Goal: Task Accomplishment & Management: Use online tool/utility

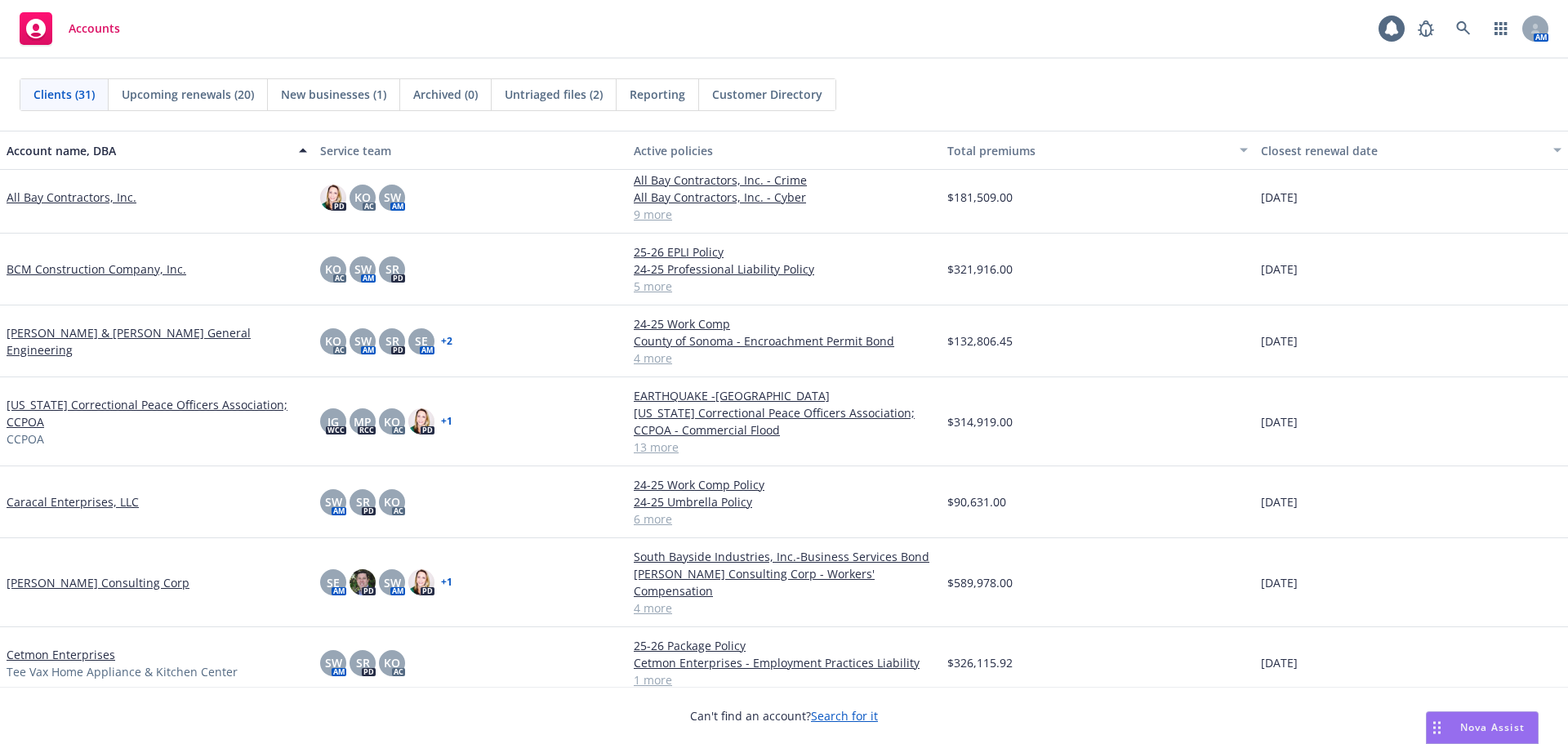
scroll to position [163, 0]
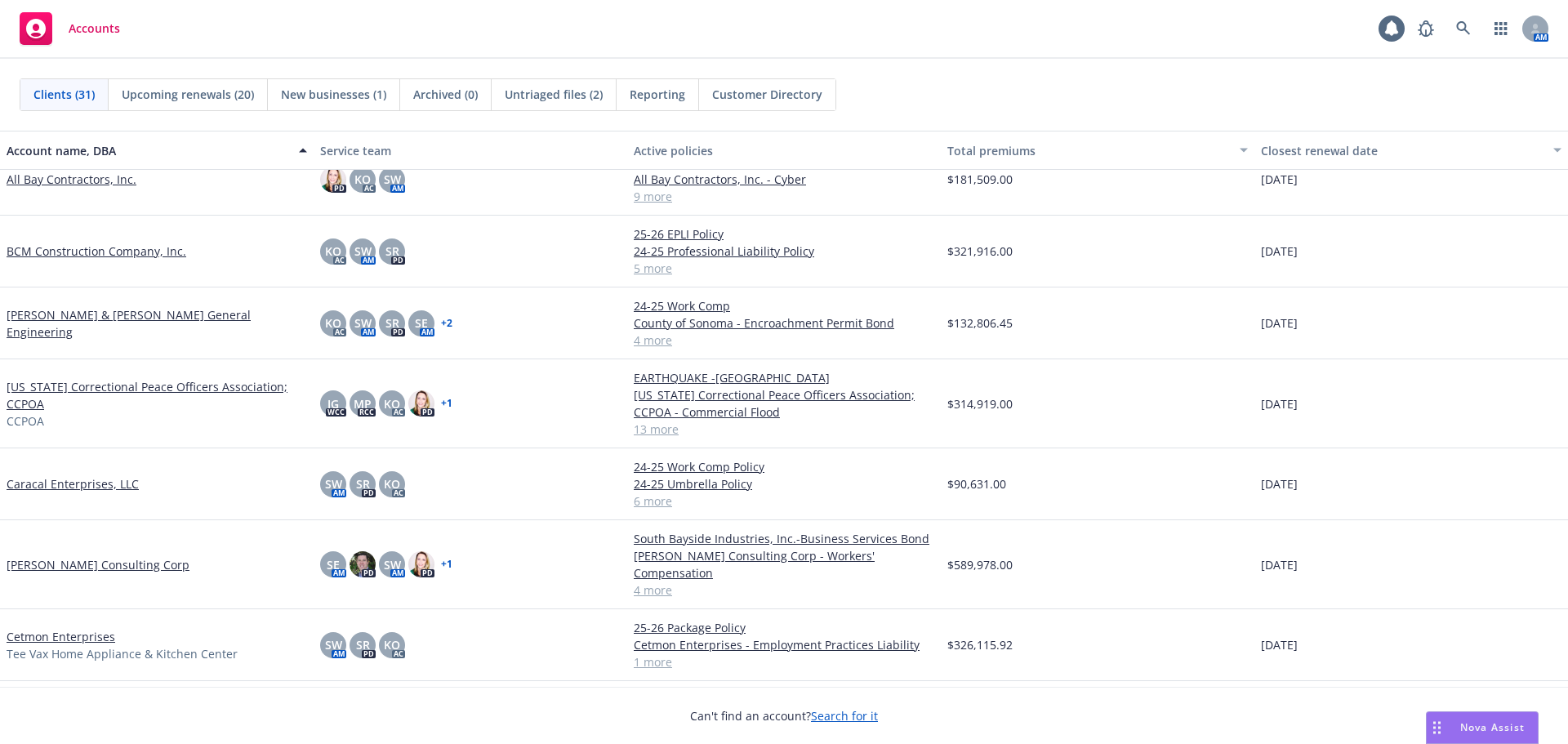
click at [60, 556] on link "[PERSON_NAME] Consulting Corp" at bounding box center [98, 565] width 183 height 18
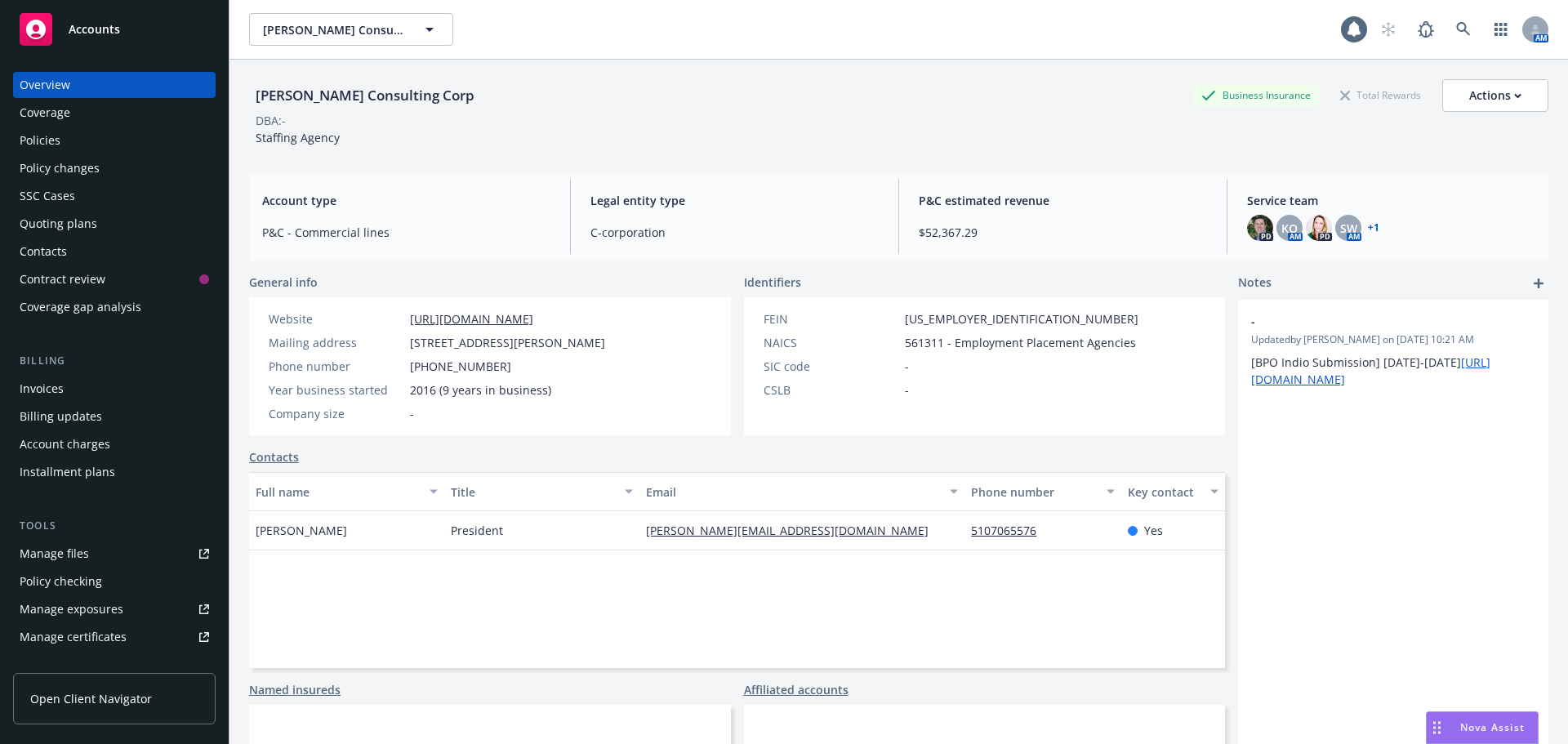
click at [57, 226] on div "Quoting plans" at bounding box center [58, 224] width 77 height 26
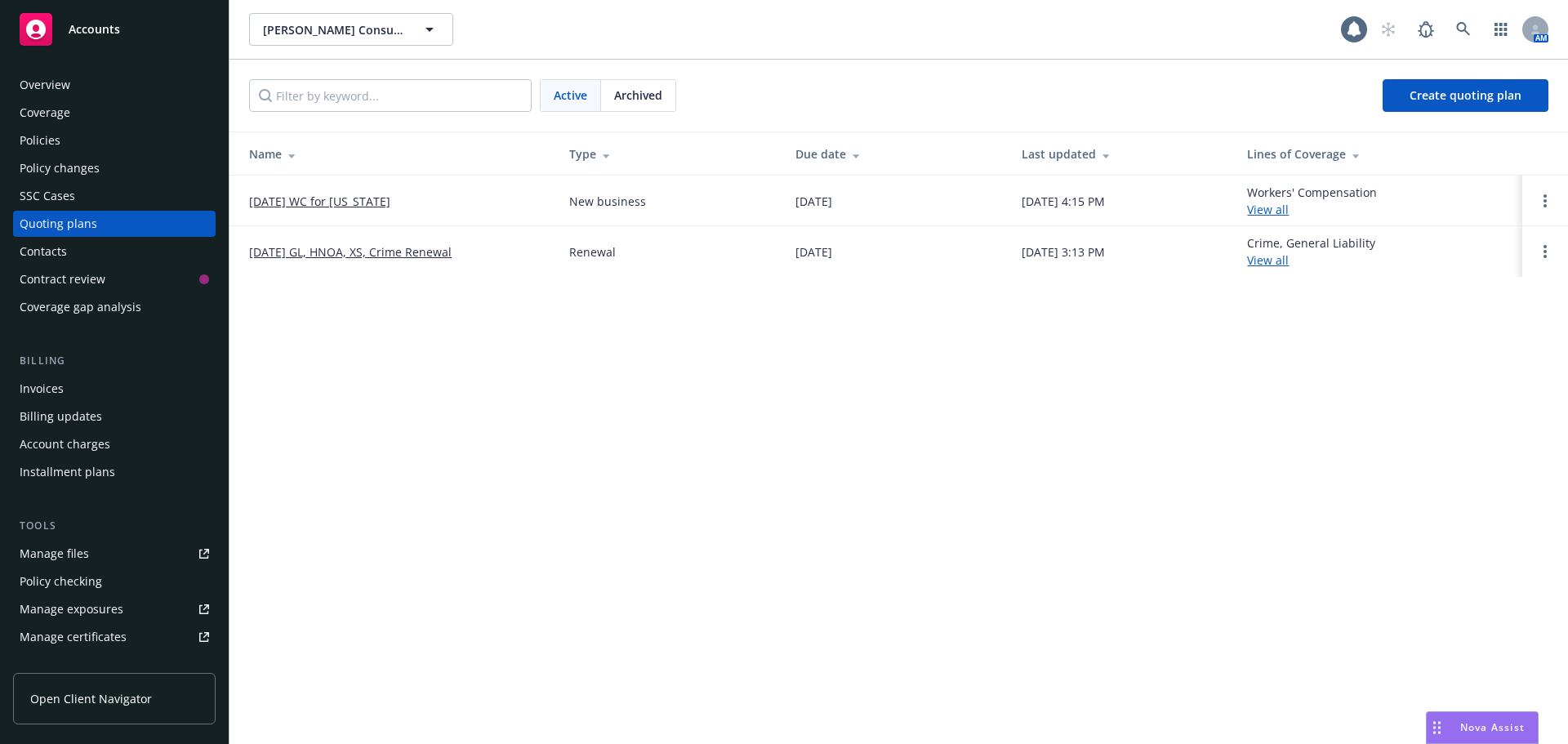
click at [94, 28] on span "Accounts" at bounding box center [94, 29] width 52 height 13
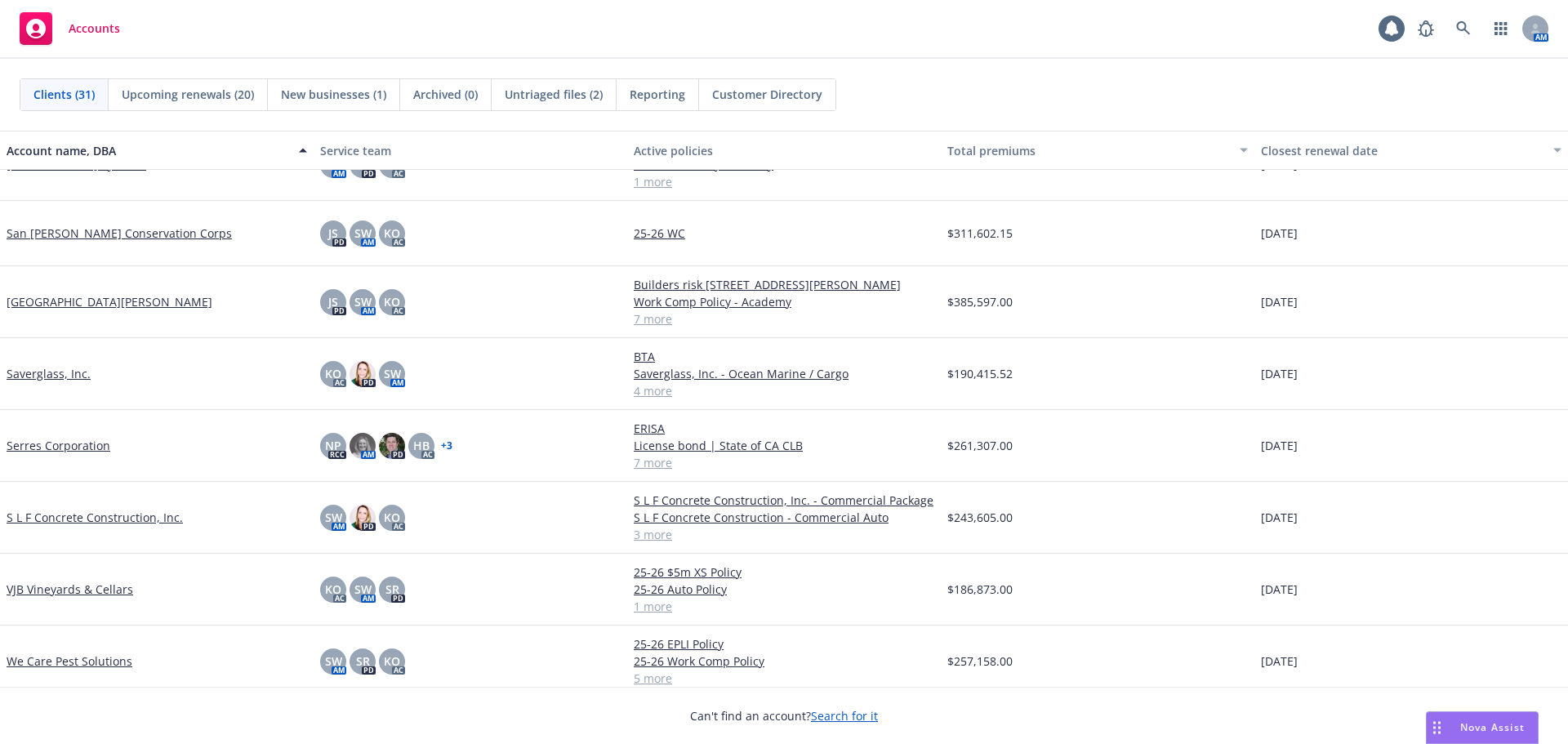
scroll to position [1508, 0]
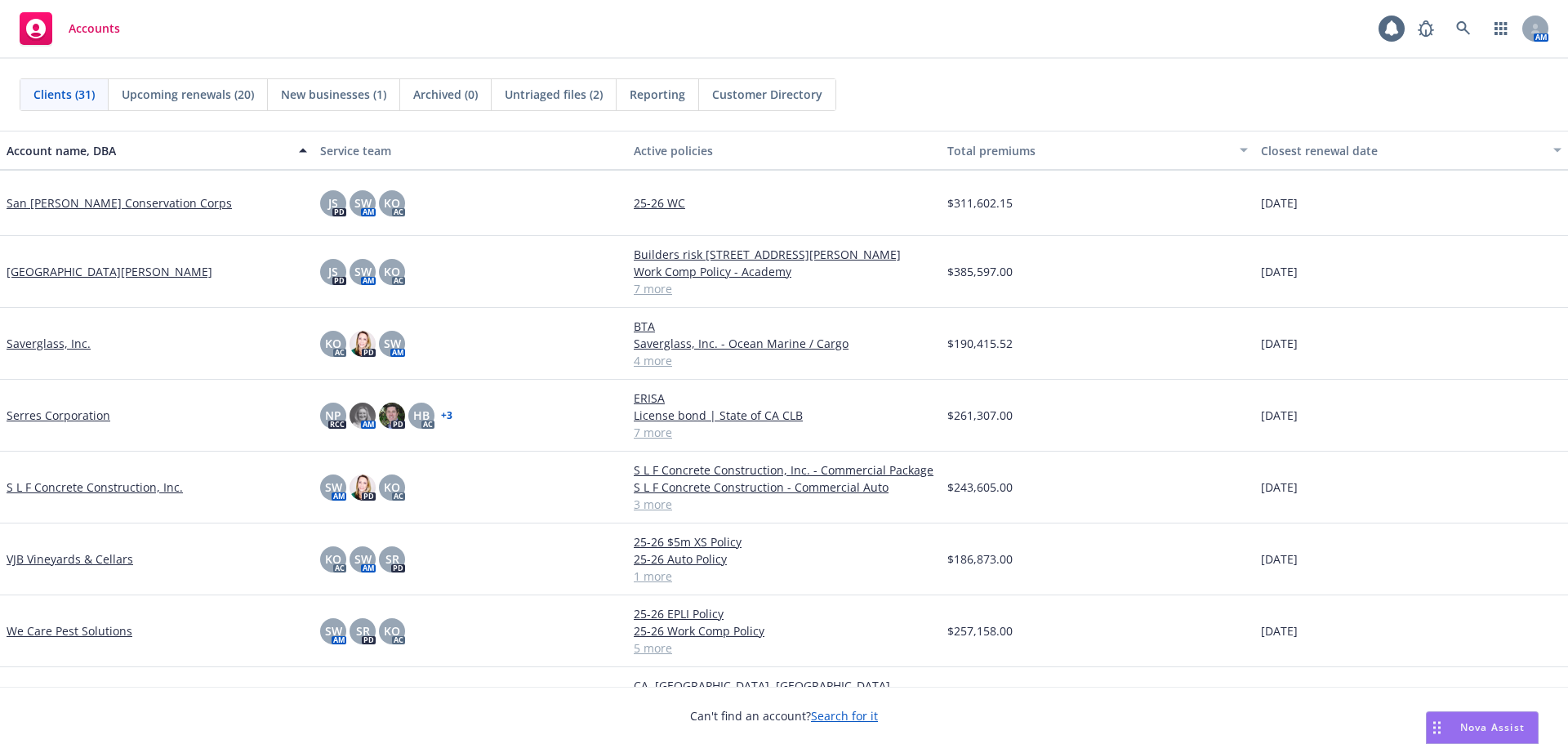
click at [64, 485] on link "S L F Concrete Construction, Inc." at bounding box center [94, 488] width 177 height 18
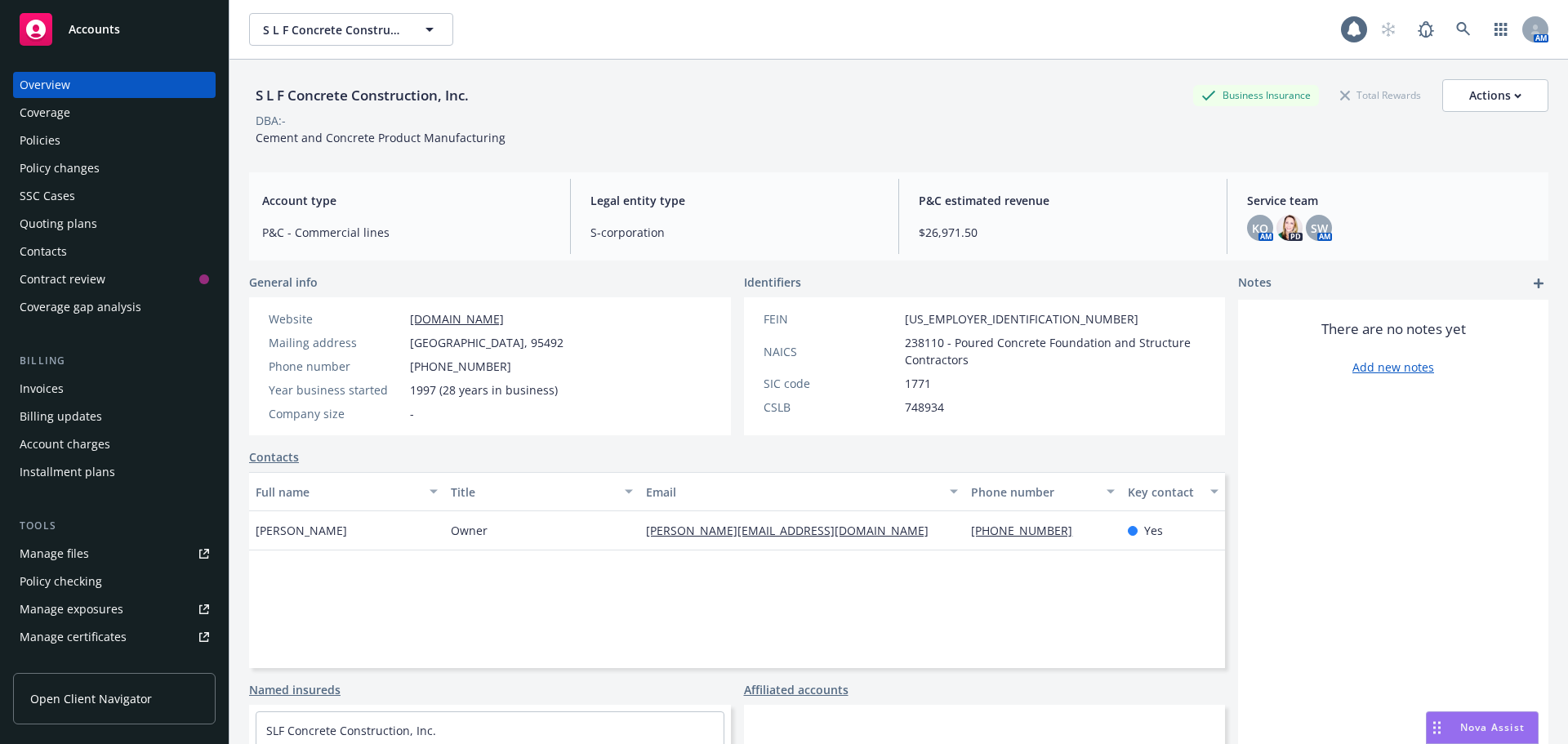
click at [55, 227] on div "Quoting plans" at bounding box center [58, 224] width 77 height 26
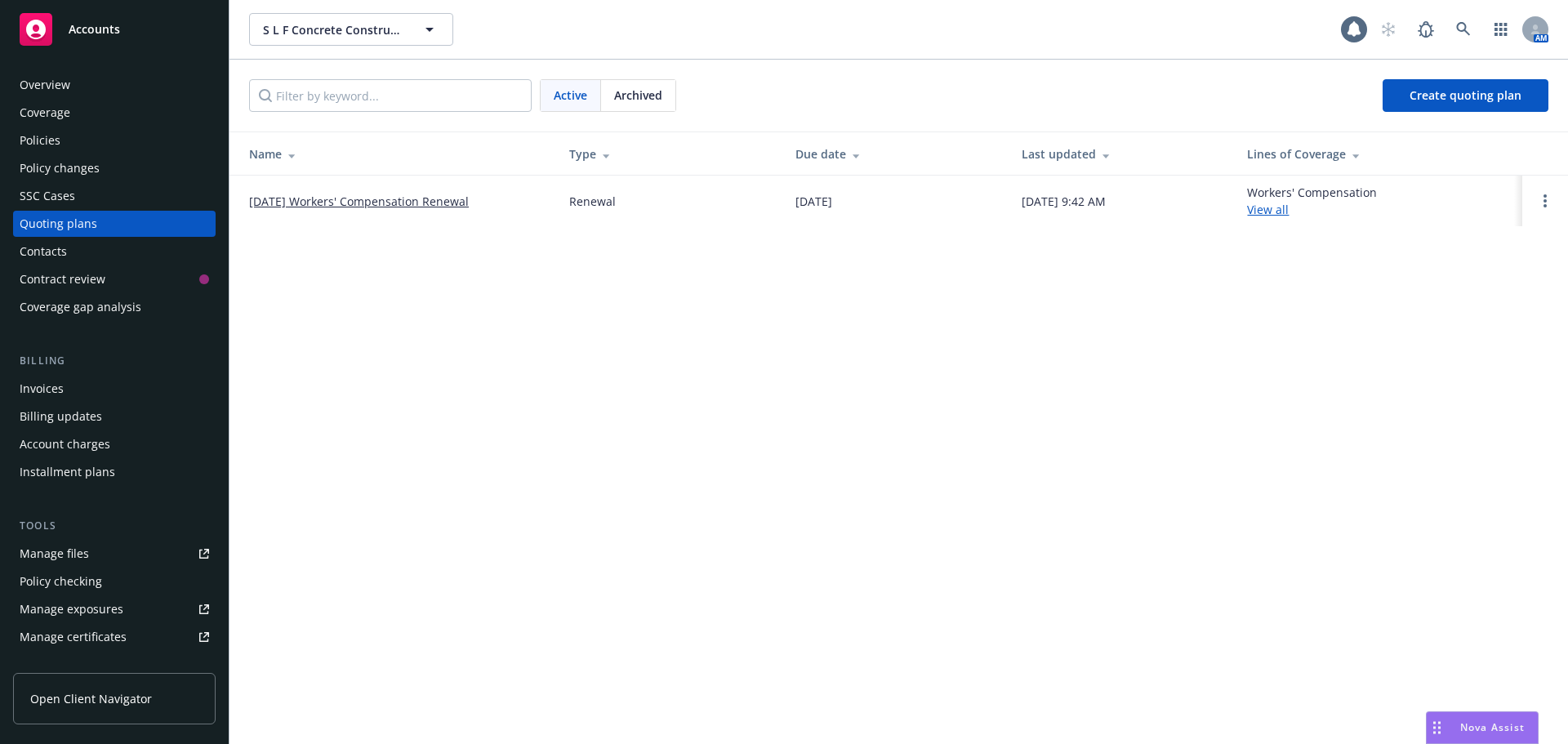
click at [292, 198] on link "[DATE] Workers' Compensation Renewal" at bounding box center [358, 201] width 220 height 18
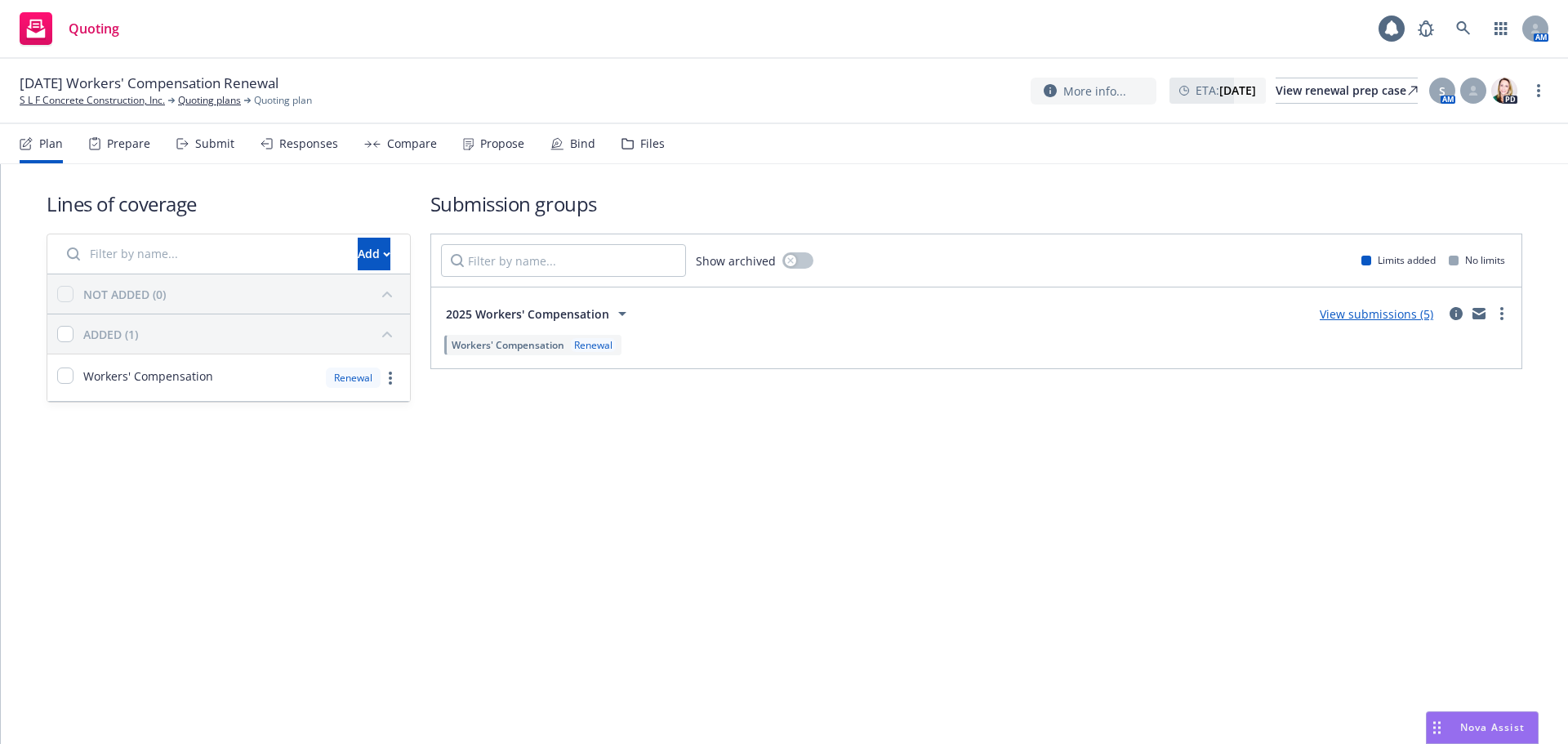
click at [623, 141] on icon at bounding box center [627, 143] width 12 height 11
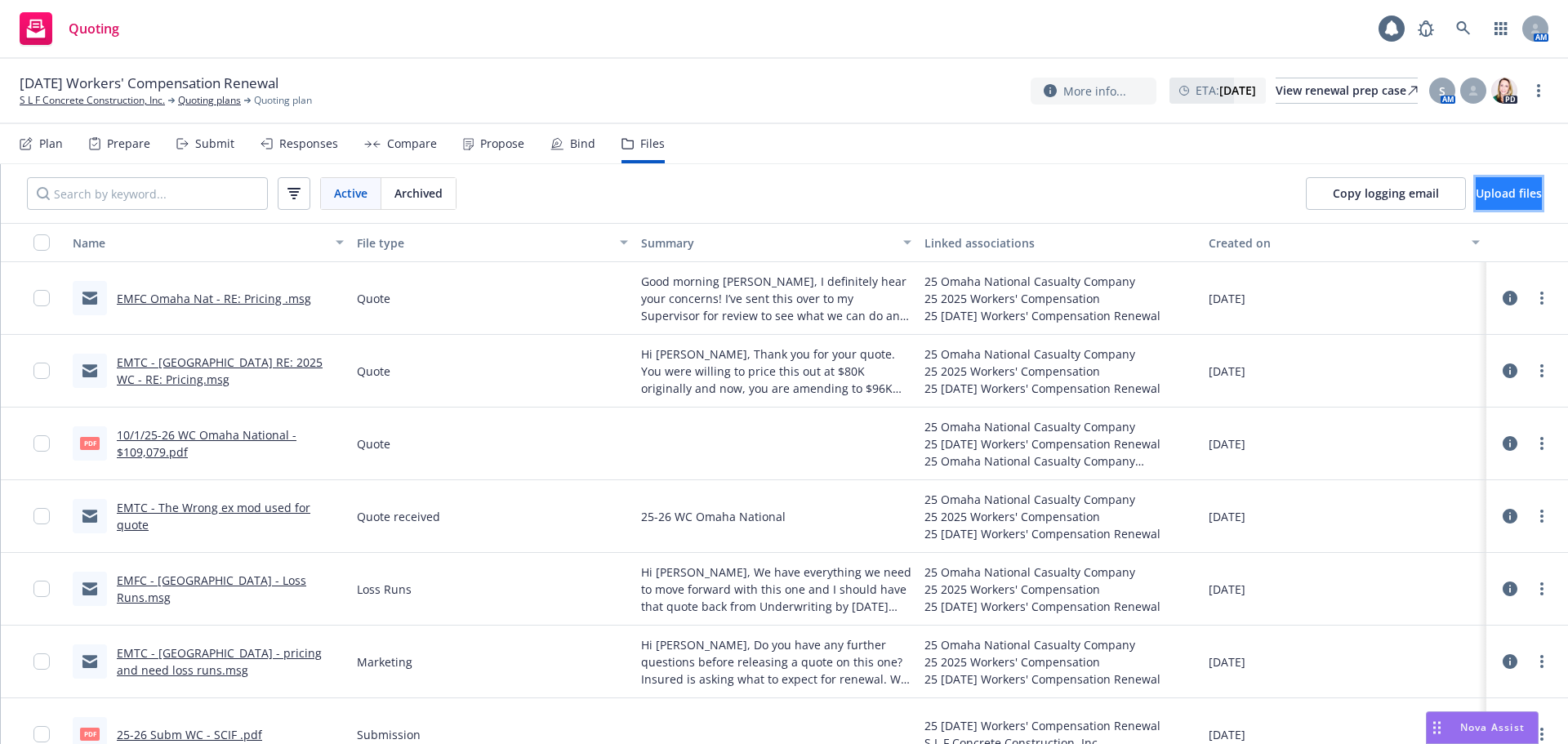
click at [1499, 186] on span "Upload files" at bounding box center [1508, 193] width 66 height 16
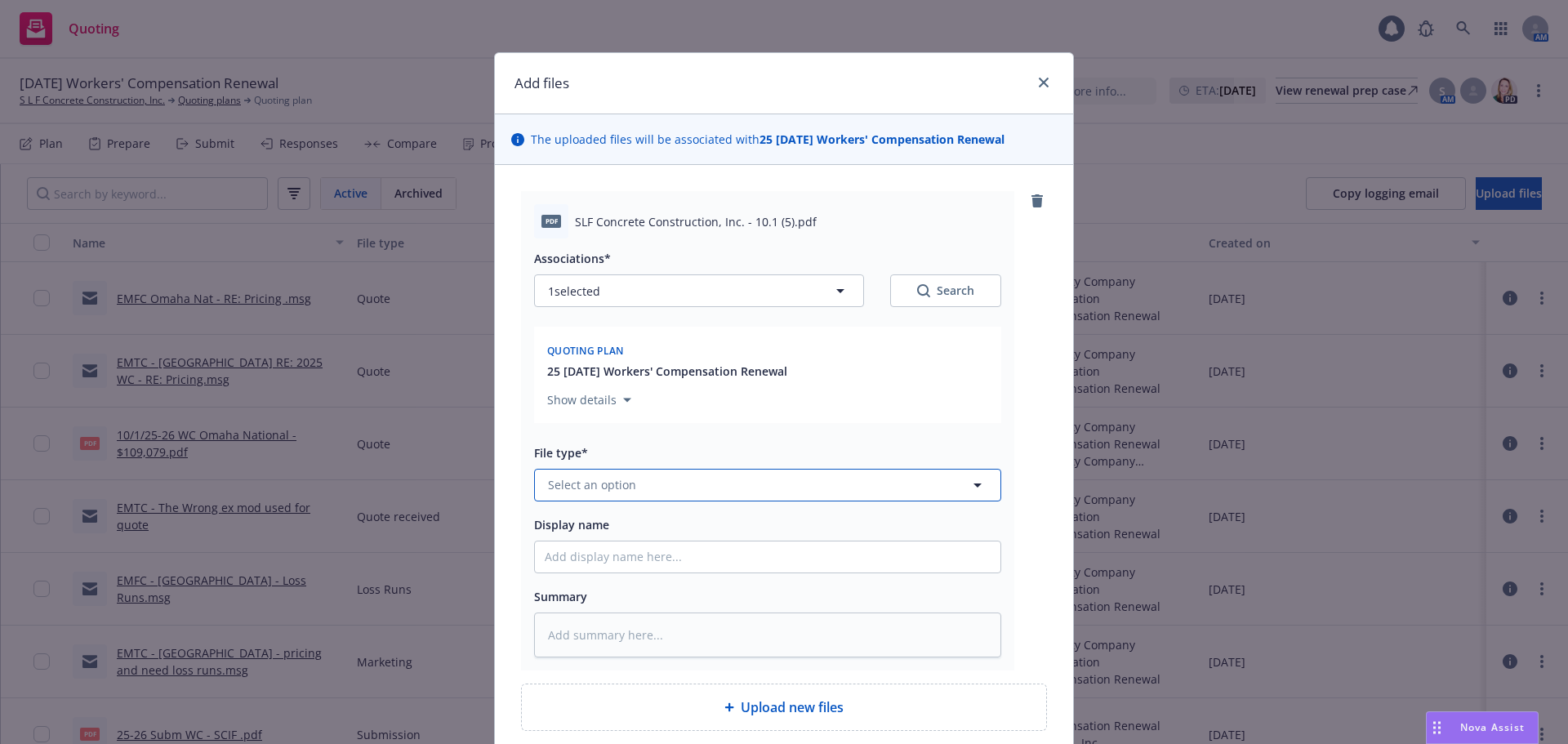
click at [650, 487] on button "Select an option" at bounding box center [768, 485] width 467 height 33
type input "quote"
click at [659, 484] on button "Select an option" at bounding box center [768, 485] width 467 height 33
type input "quote"
click at [659, 523] on div "Quote" at bounding box center [767, 530] width 445 height 24
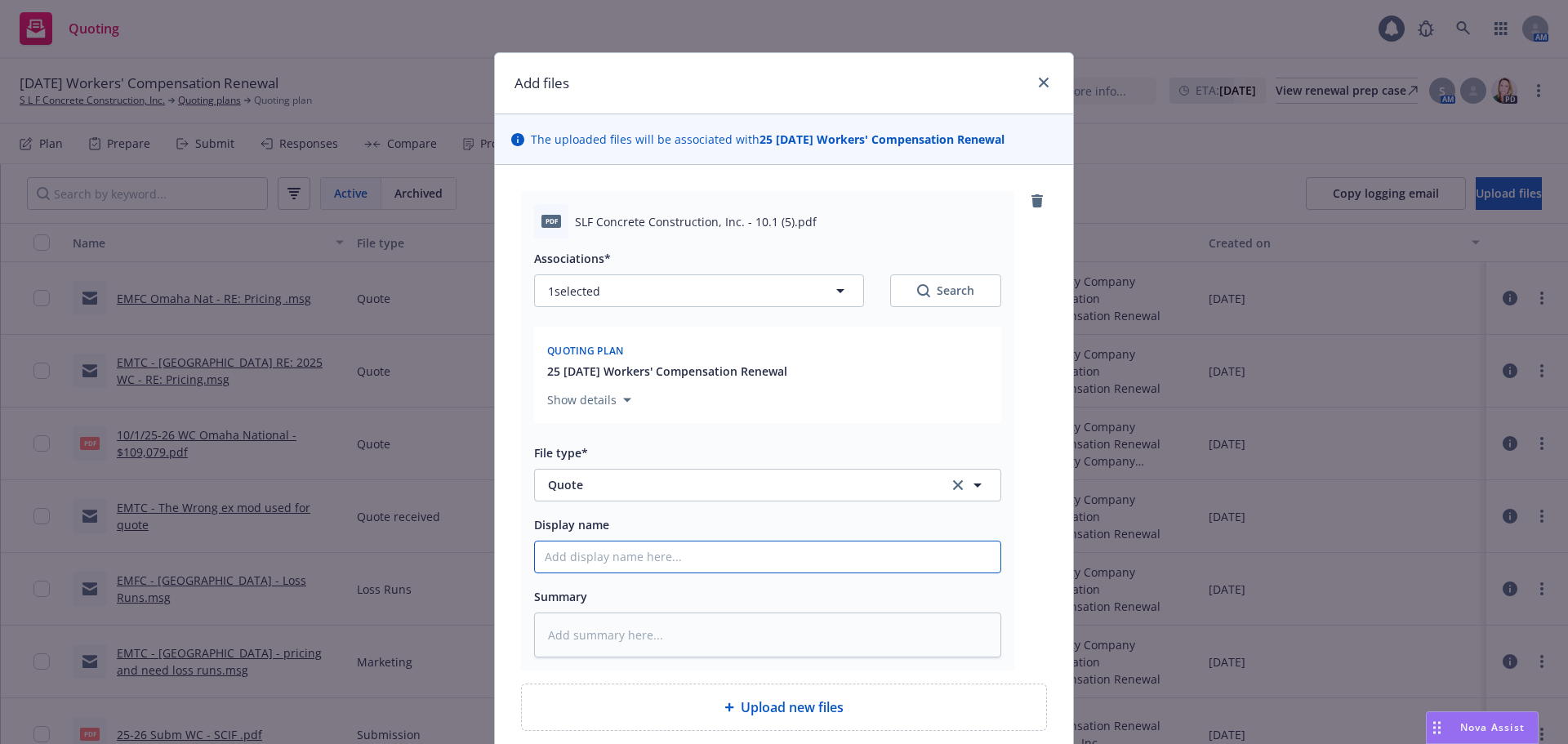
click at [605, 559] on input "Display name" at bounding box center [768, 556] width 466 height 31
type textarea "x"
type input "2"
type textarea "x"
type input "25"
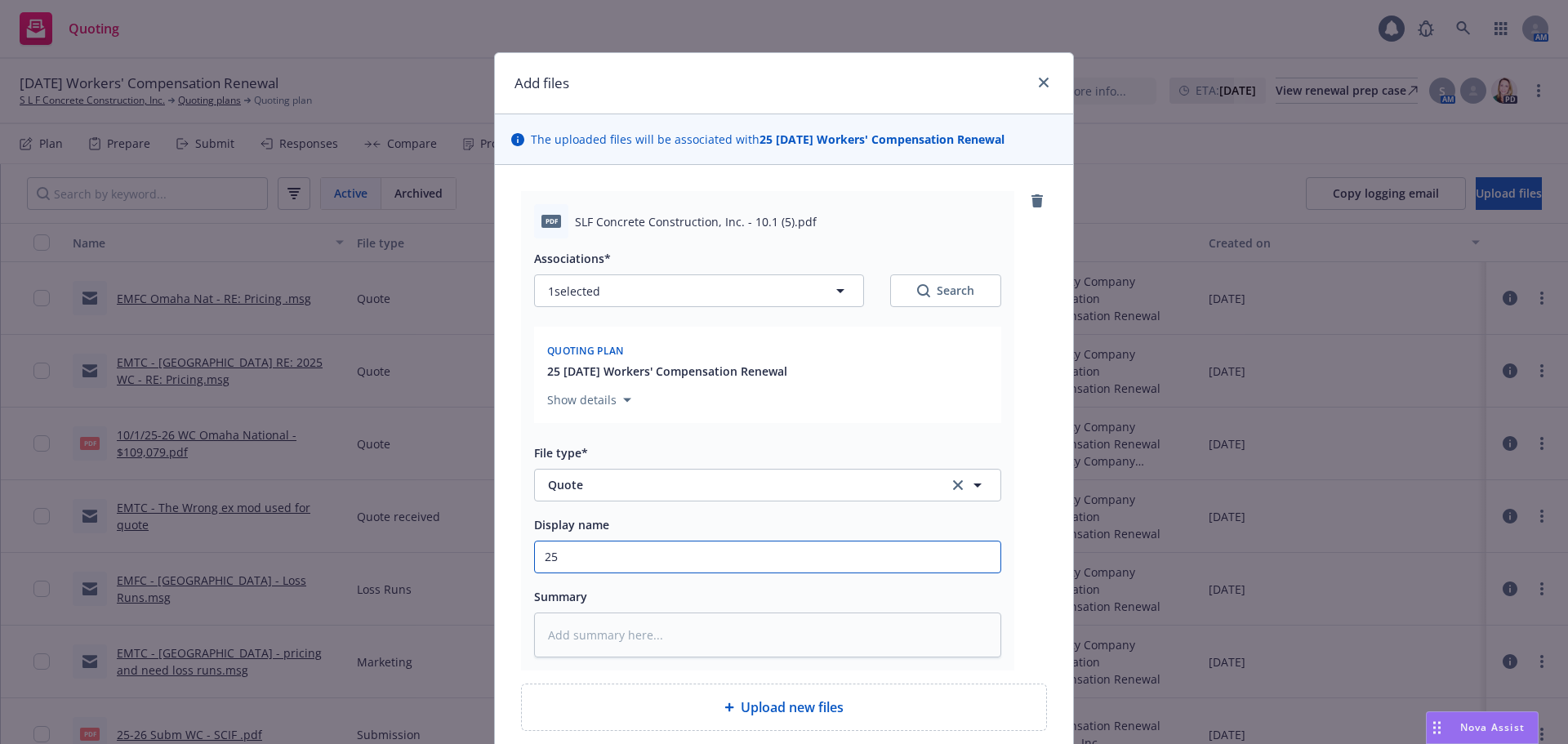
type textarea "x"
type input "25-"
type textarea "x"
type input "25-2"
type textarea "x"
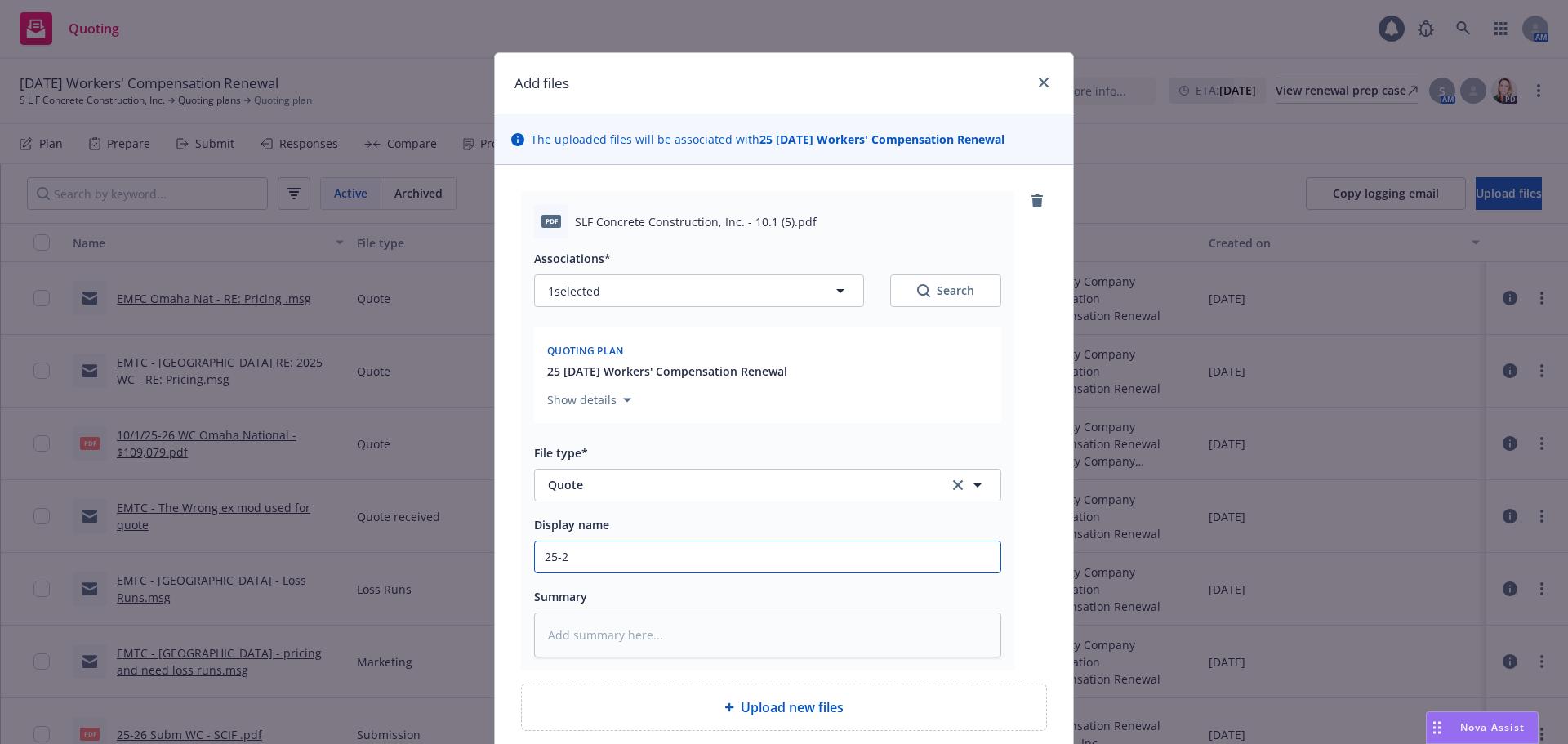
type input "25-26"
type textarea "x"
type input "25-26"
type textarea "x"
type input "25-26 Q"
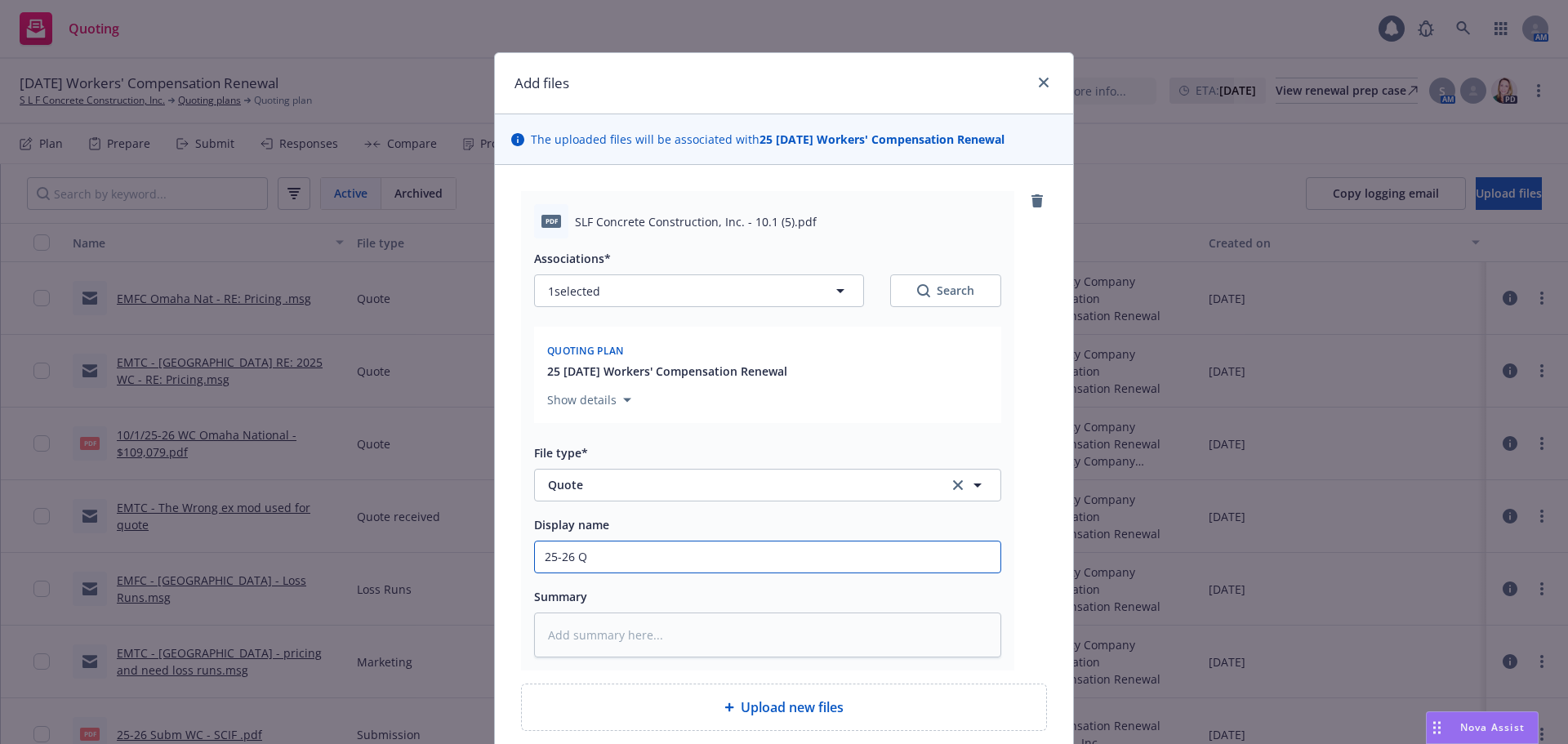
type textarea "x"
type input "25-26 Qyo"
type textarea "x"
type input "25-26 Qyoi"
type textarea "x"
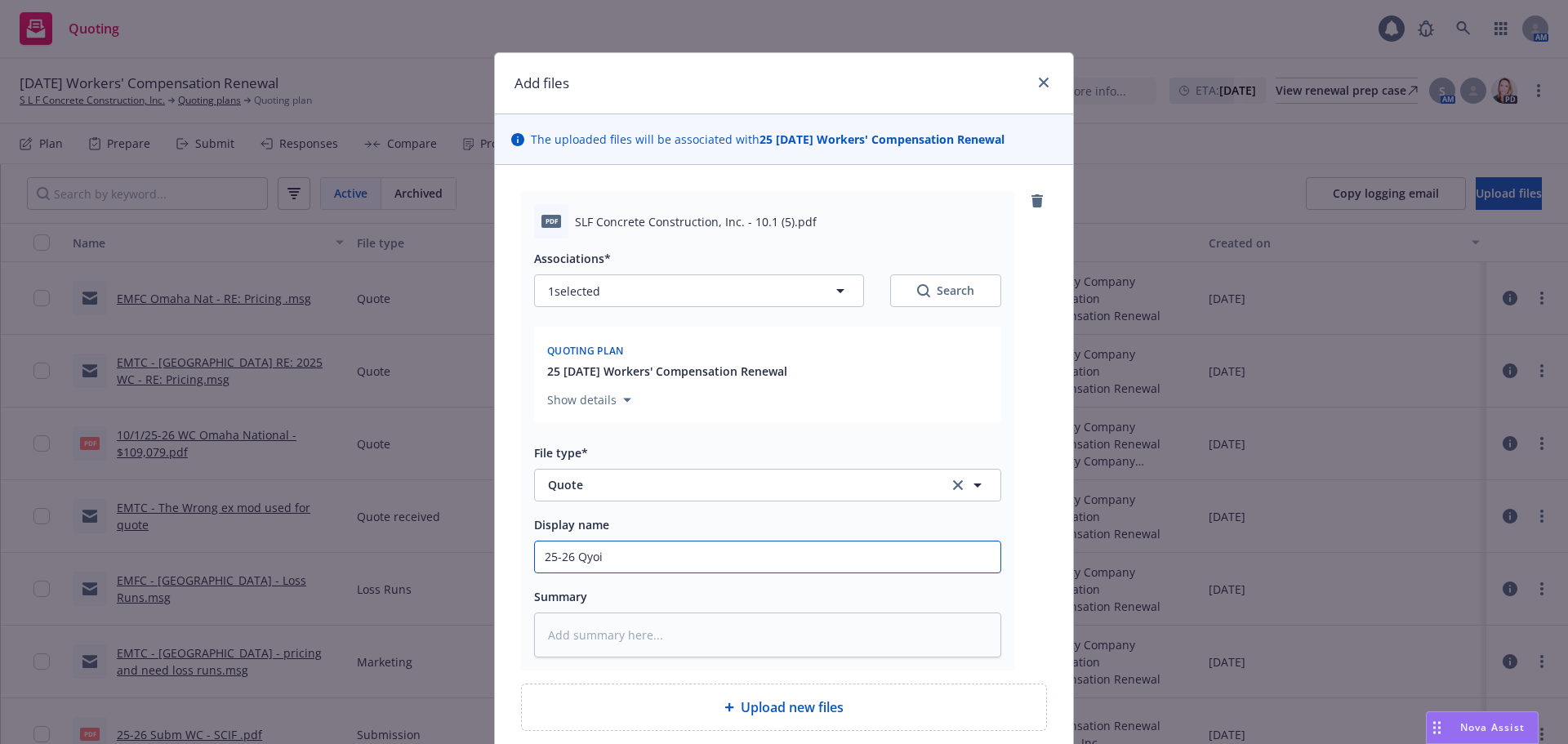
type input "25-26 Qyoit"
type textarea "x"
type input "25-26 Qyoite"
type textarea "x"
type input "25-26 Qyoit"
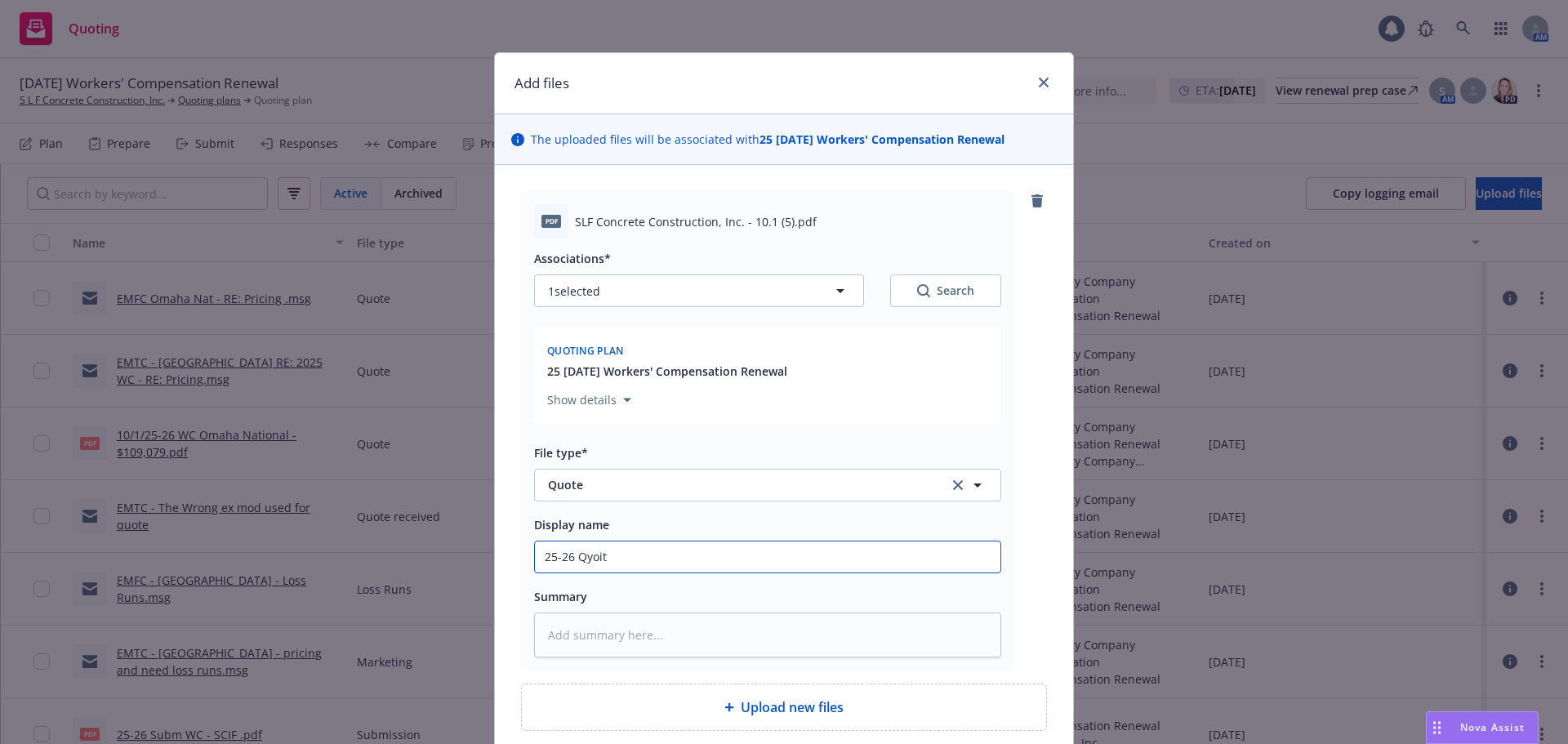
type textarea "x"
type input "25-26 Qyoi"
type textarea "x"
type input "25-26 Qyo"
type textarea "x"
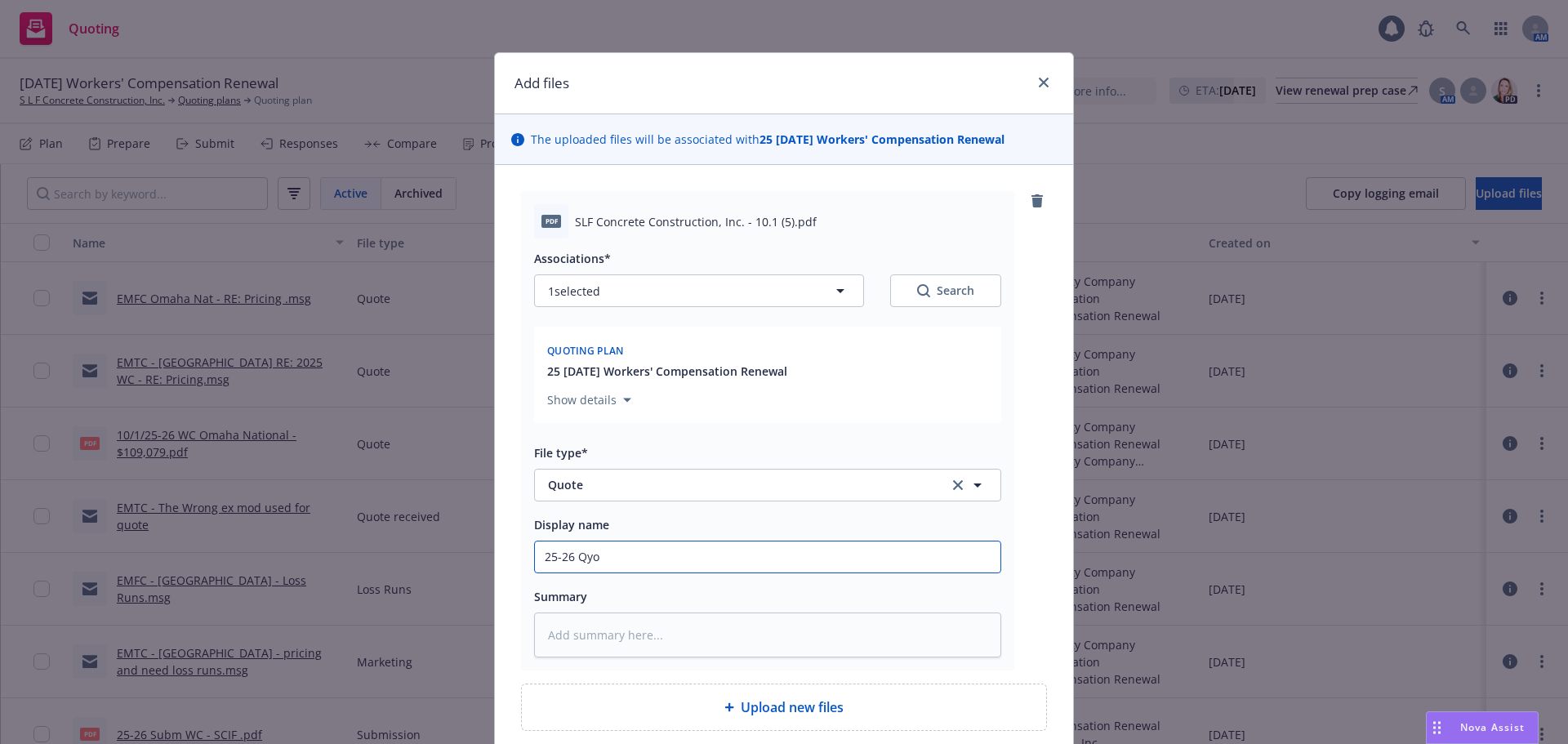
type input "25-26 Qy"
type textarea "x"
type input "25-26 Q"
type textarea "x"
type input "25-26 Qu"
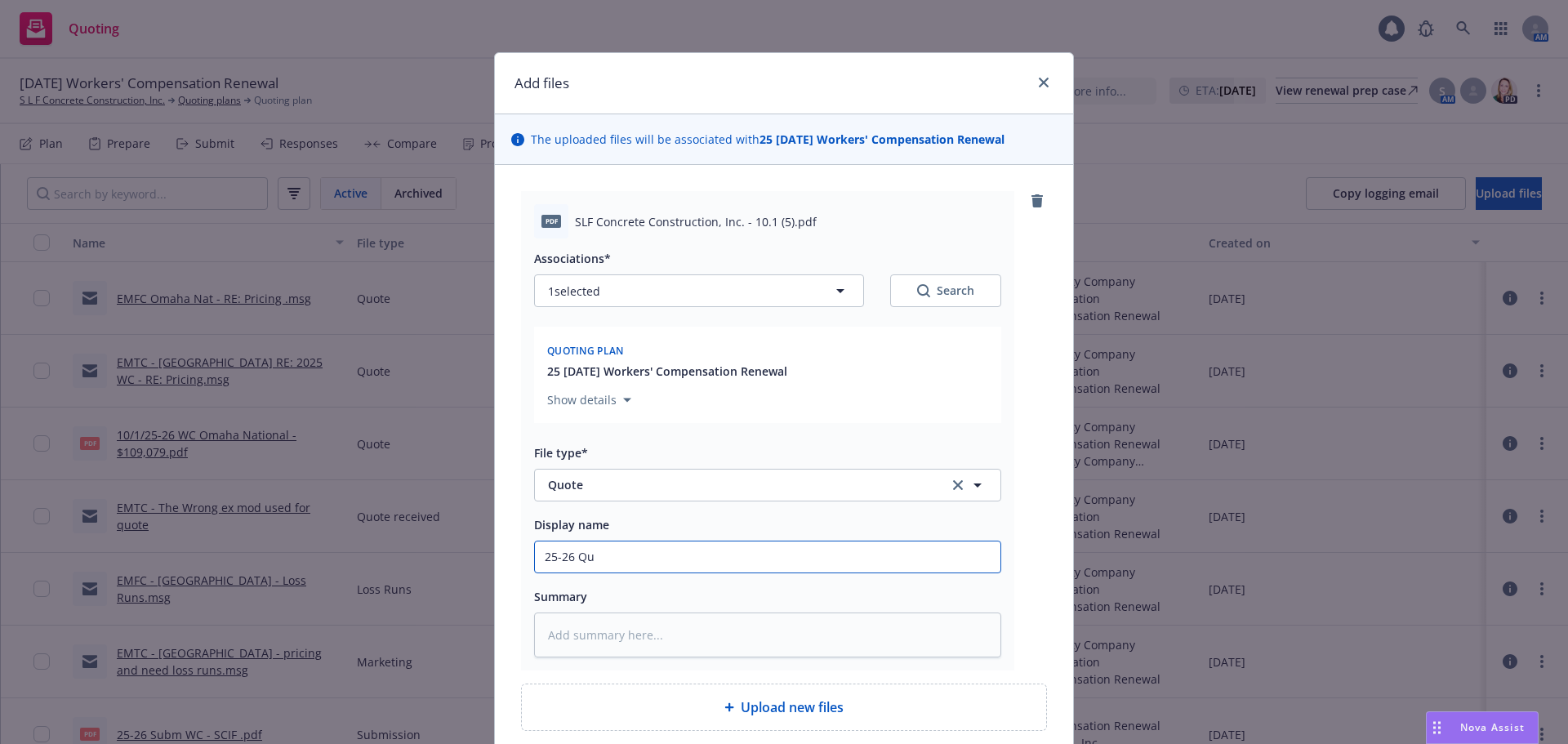
type textarea "x"
type input "25-26 Quo"
type textarea "x"
type input "25-26 Quot"
type textarea "x"
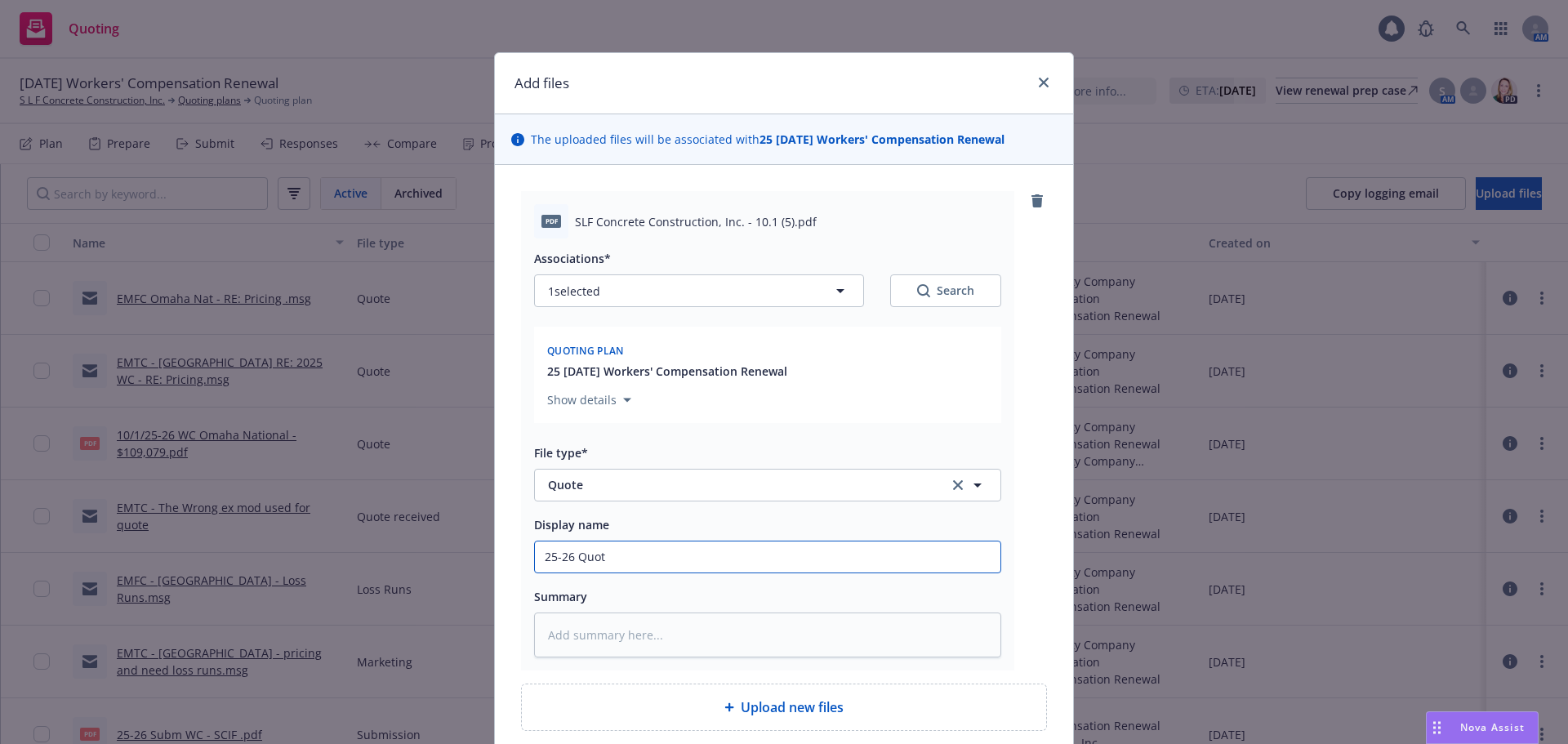
type input "25-26 Quote"
type textarea "x"
type input "25-26 Quote"
type textarea "x"
type input "25-26 Quote I"
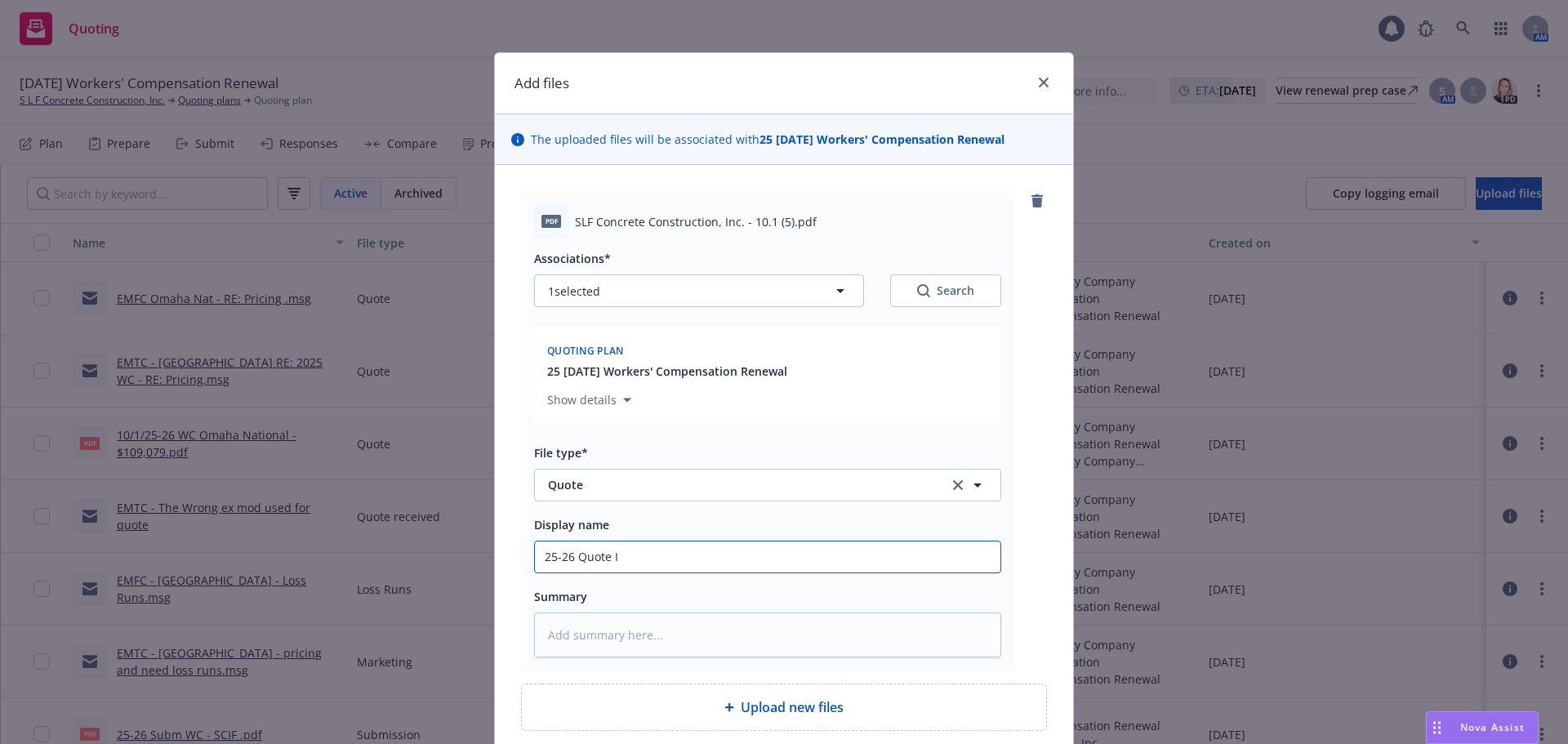
type textarea "x"
type input "25-26 Quote Im"
type textarea "x"
type input "25-26 Quote Ima"
type textarea "x"
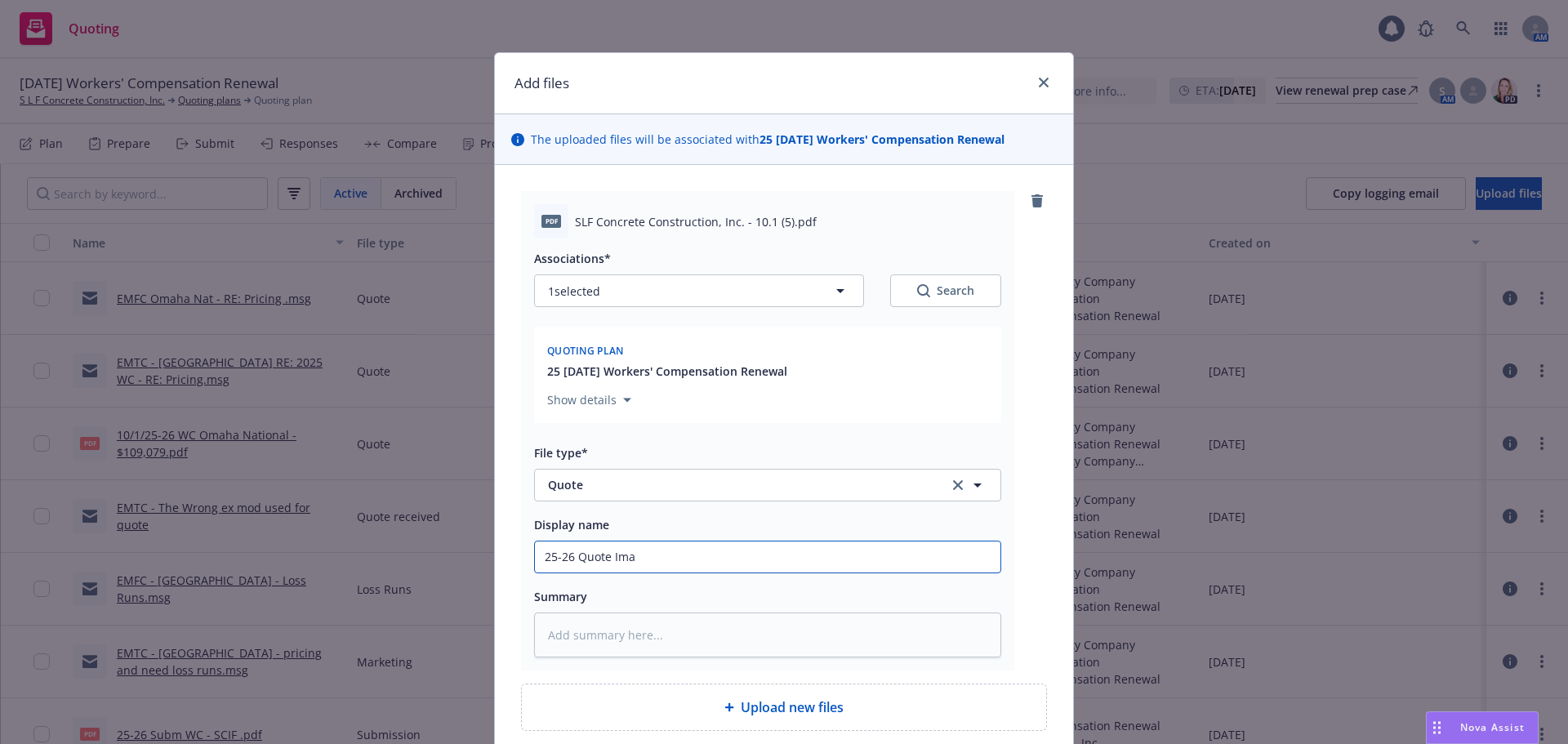
type input "25-26 Quote Im"
type textarea "x"
type input "25-26 Quote I"
type textarea "x"
type input "25-26 Quote"
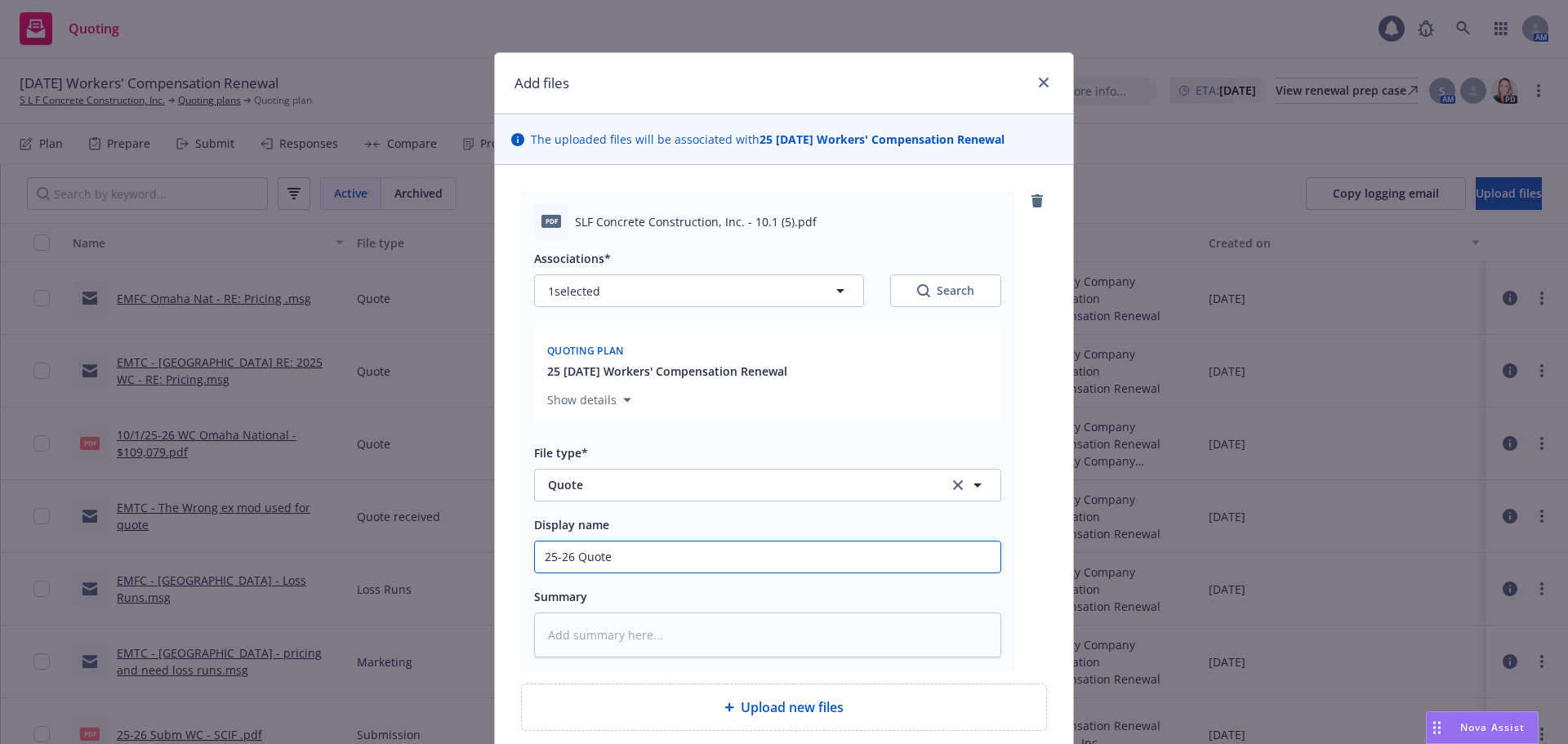
type textarea "x"
type input "25-26 Quote I"
type textarea "x"
type input "25-26 Quote"
type textarea "x"
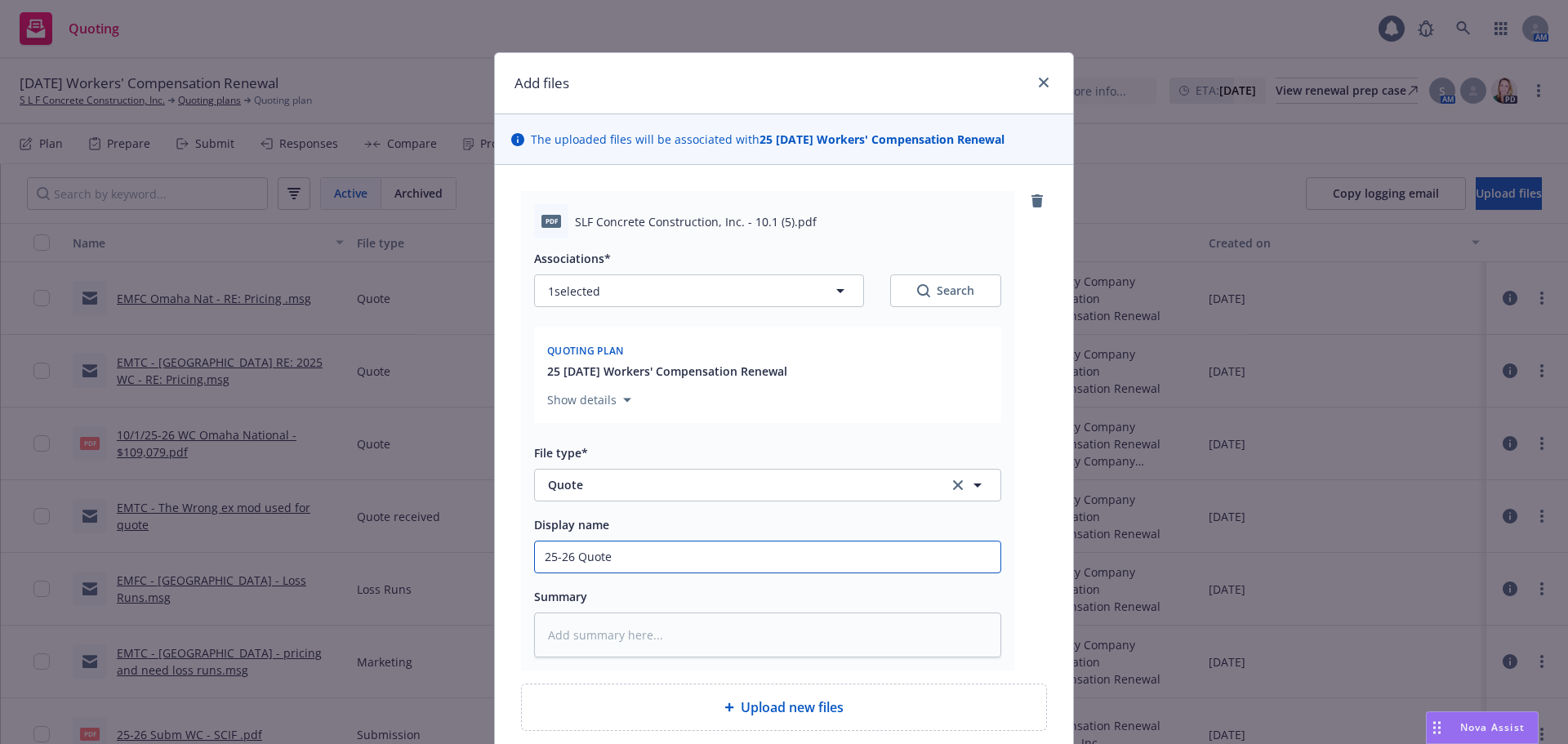
type input "25-26 Quote O"
type textarea "x"
type input "25-26 Quote On"
type textarea "x"
type input "25-26 Quote Ona"
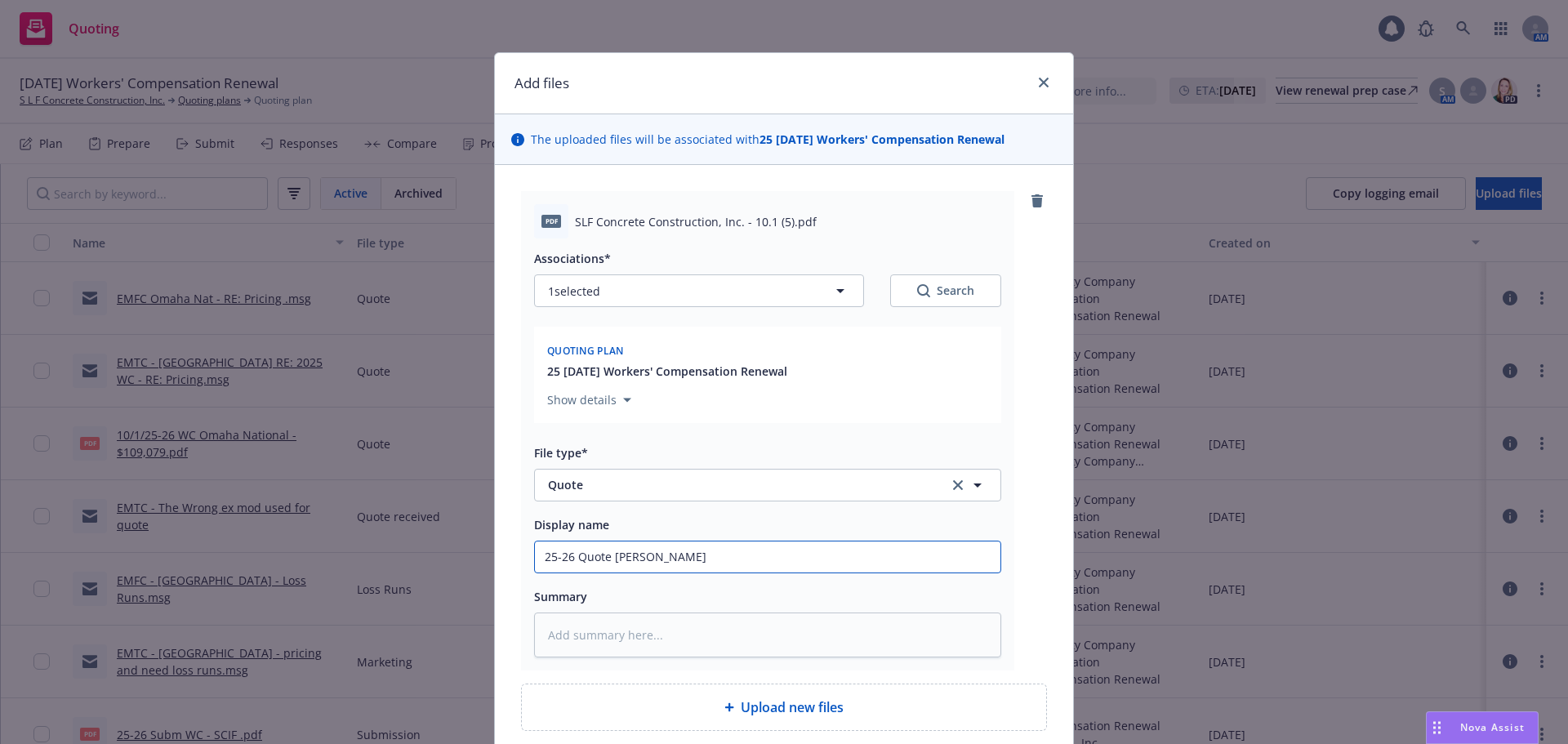
type textarea "x"
type input "25-26 Quote On"
type textarea "x"
type input "25-26 Quote O"
type textarea "x"
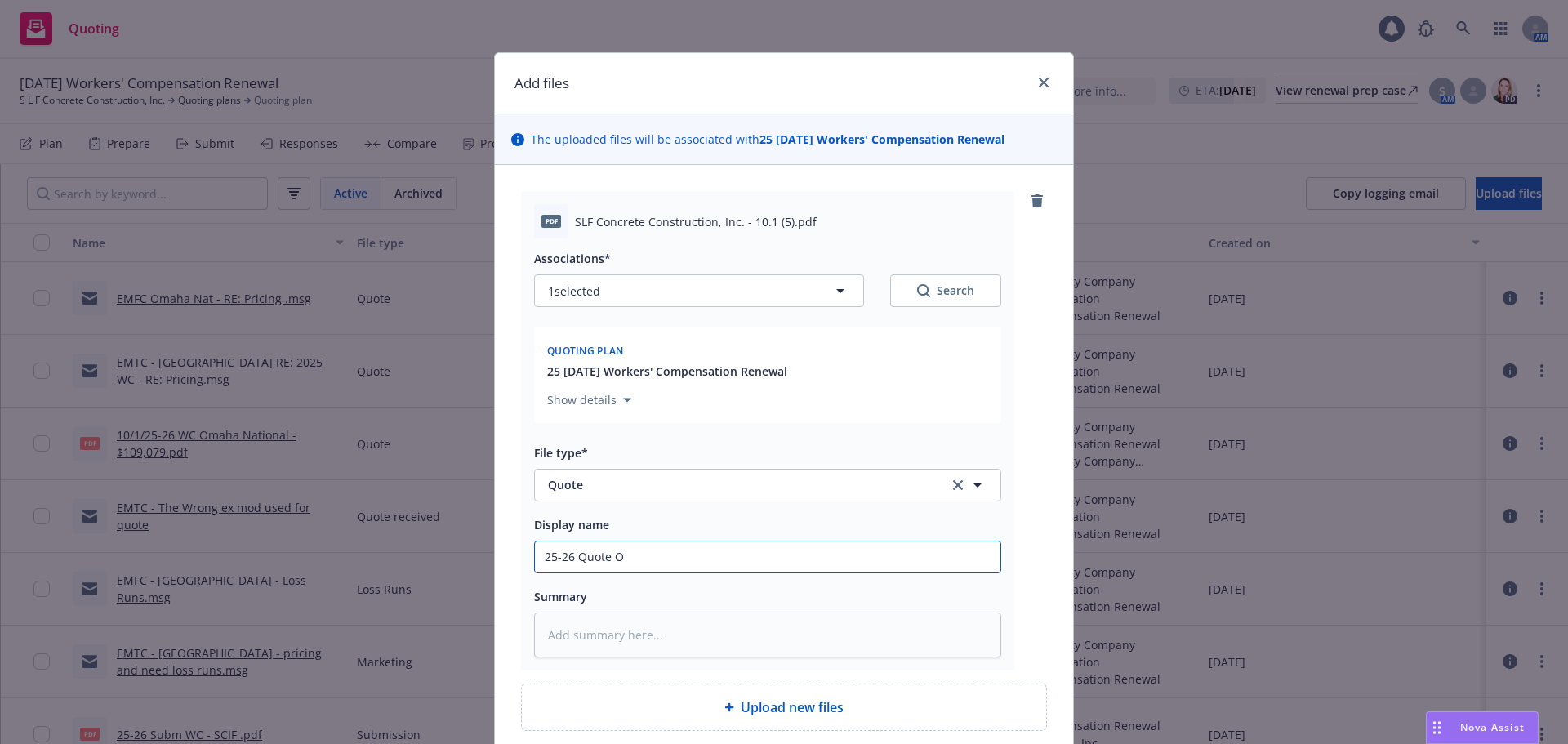
type input "25-26 Quote Om"
type textarea "x"
type input "25-26 Quote Oma"
type textarea "x"
type input "25-26 Quote Omah"
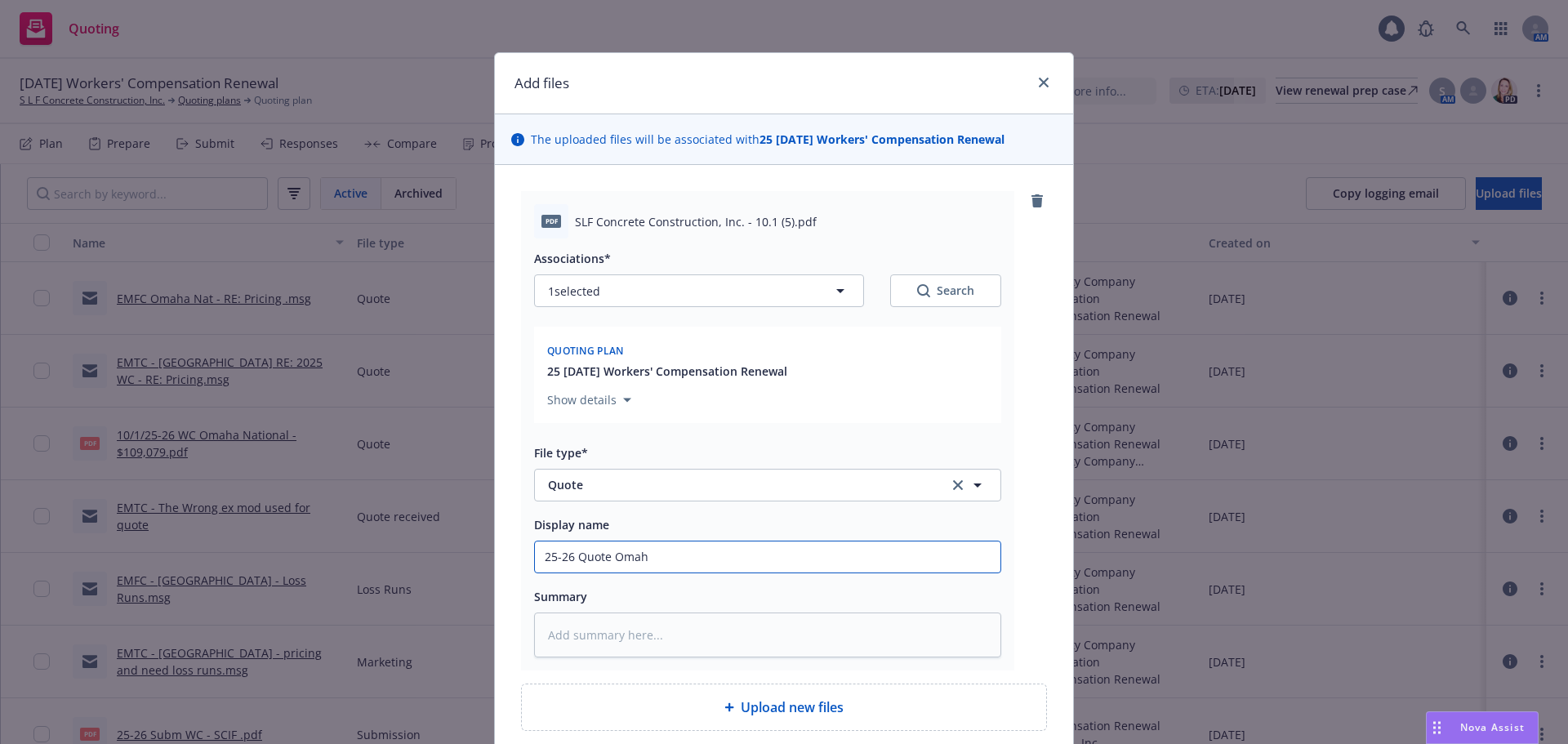
type textarea "x"
type input "25-26 Quote Omaha"
type textarea "x"
type input "25-26 Quote Omaha"
type textarea "x"
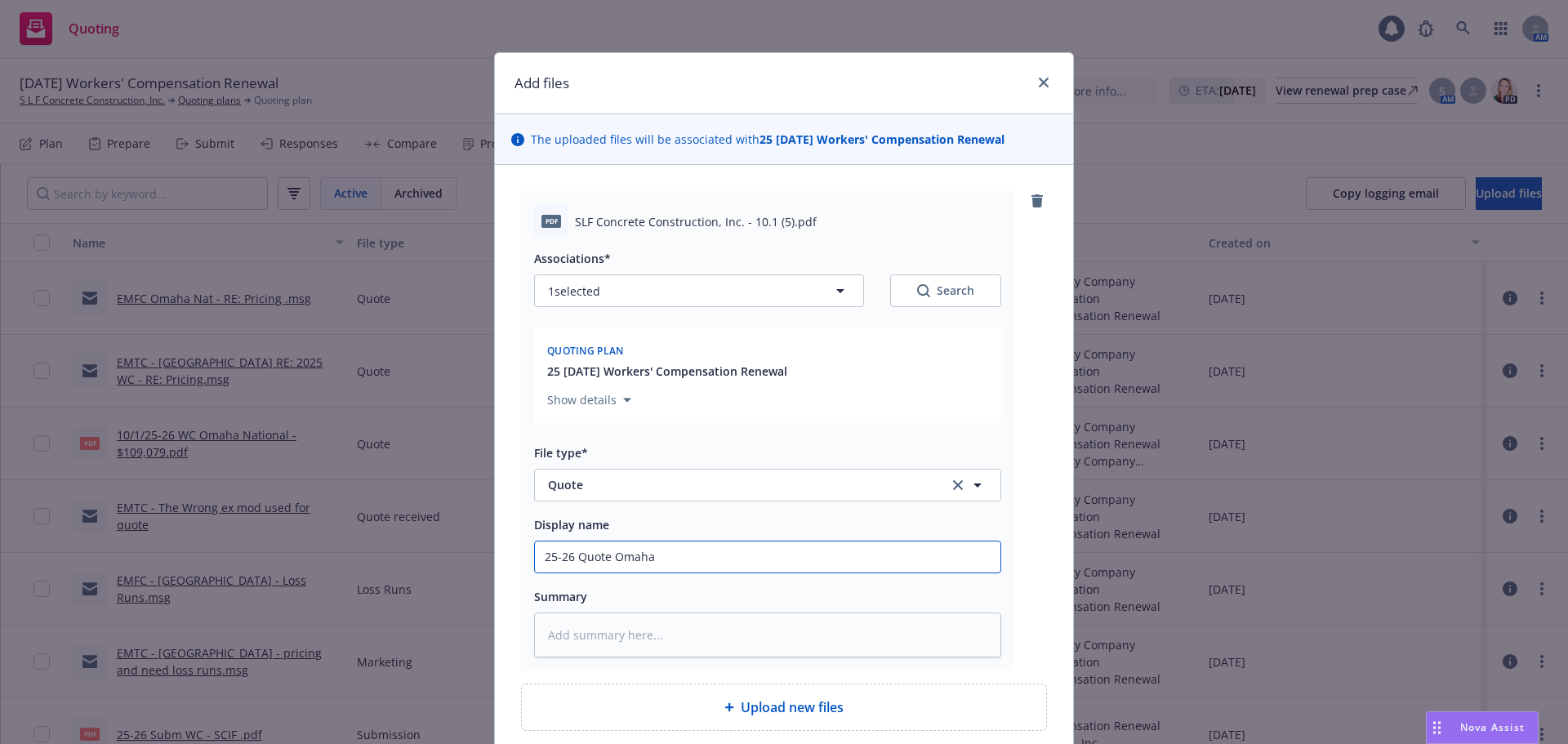
type input "25-26 Quote Omaha N"
type textarea "x"
type input "25-26 Quote Omaha Na"
type textarea "x"
type input "25-26 Quote Omaha Nat"
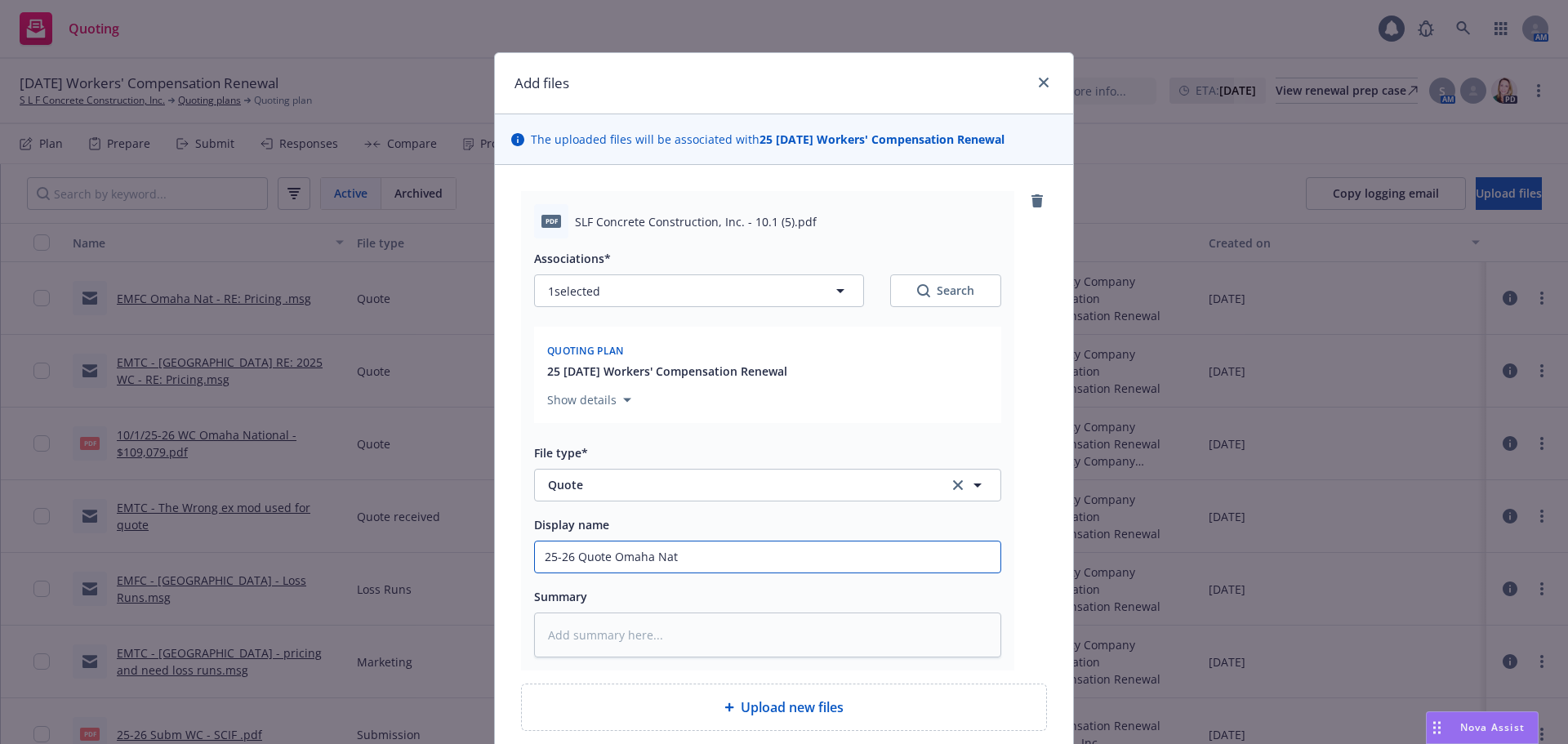
type textarea "x"
type input "25-26 Quote Omaha Natl"
type textarea "x"
type input "25-26 Quote Omaha Natl"
type textarea "x"
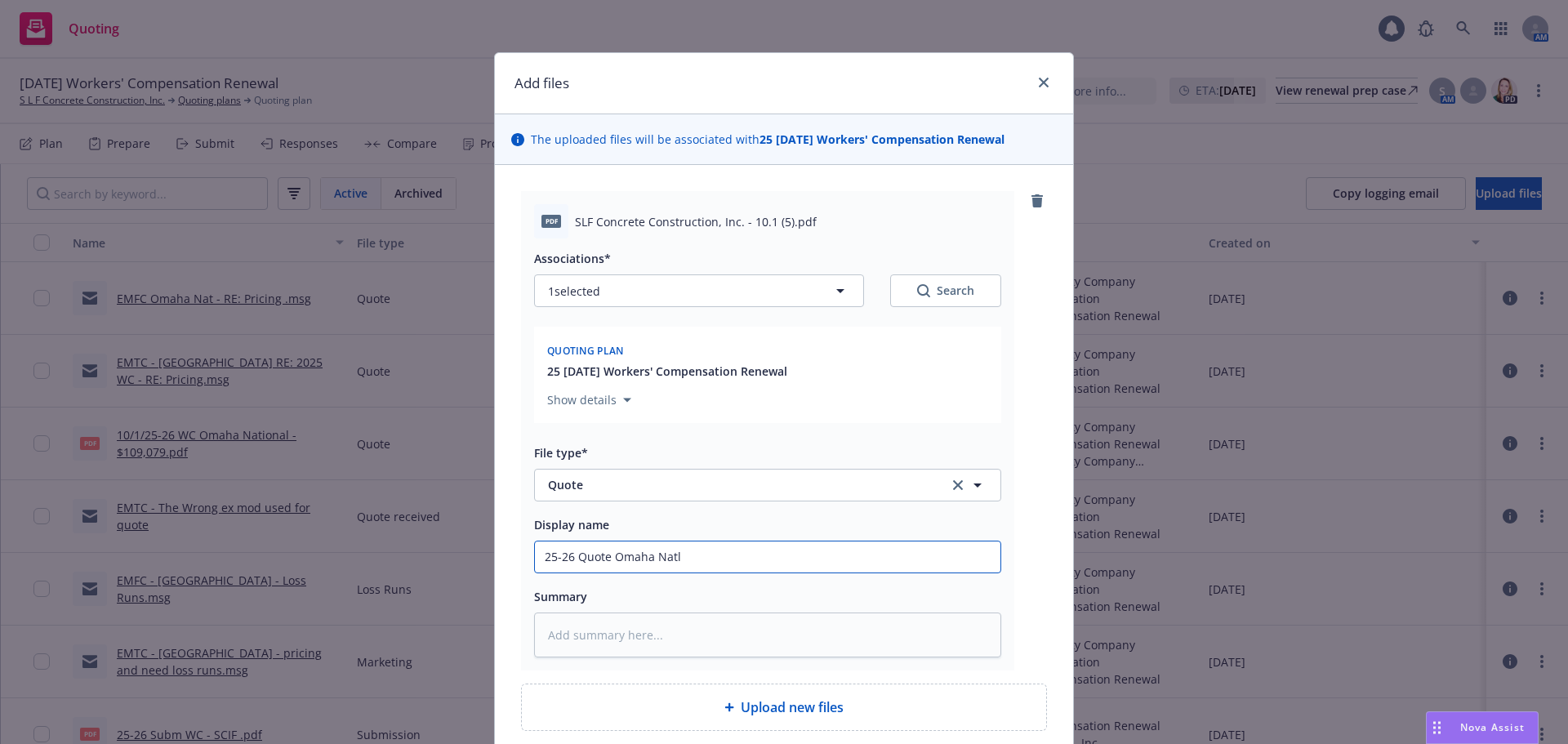
type input "25-26 Quote Omaha Natl W"
type textarea "x"
type input "25-26 Quote Omaha Natl WC"
type textarea "x"
type input "25-26 Quote Omaha Natl WC"
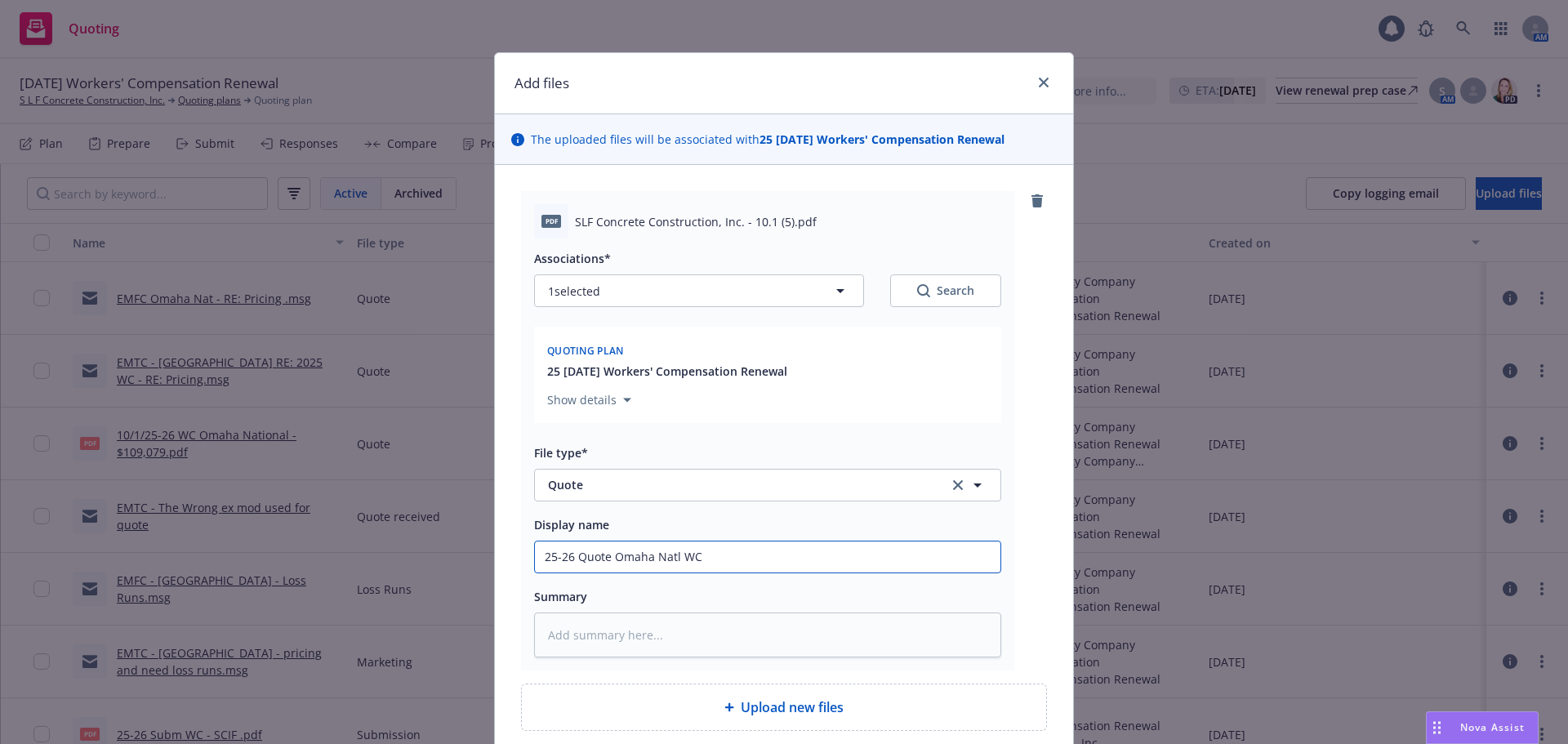
type textarea "x"
type input "25-26 Quote Omaha Natl WC R"
type textarea "x"
type input "25-26 Quote Omaha Natl WC Re"
type textarea "x"
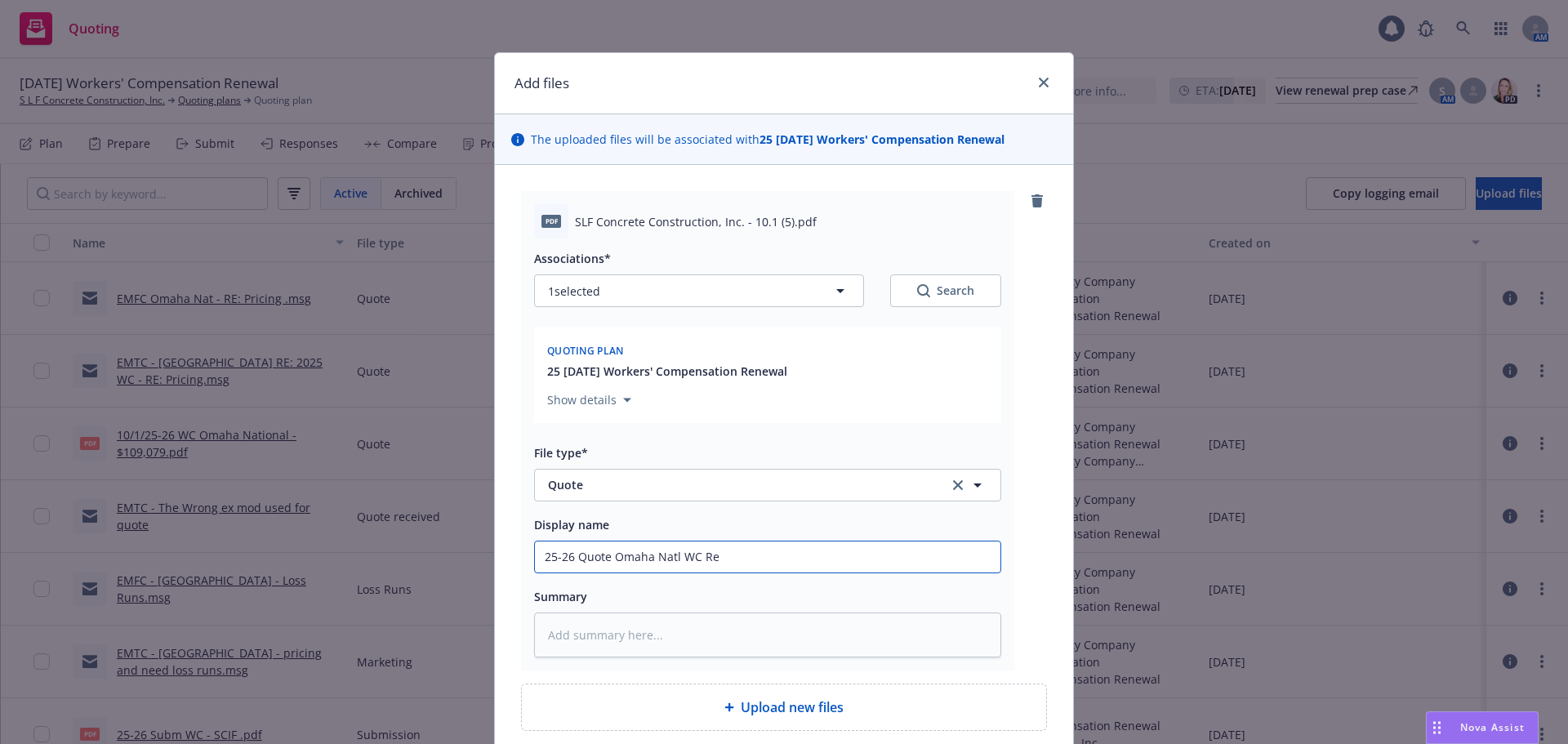
type input "25-26 Quote Omaha Natl WC Rev"
type textarea "x"
type input "25-26 Quote Omaha Natl WC Revi"
type textarea "x"
type input "25-26 Quote Omaha Natl WC Revis"
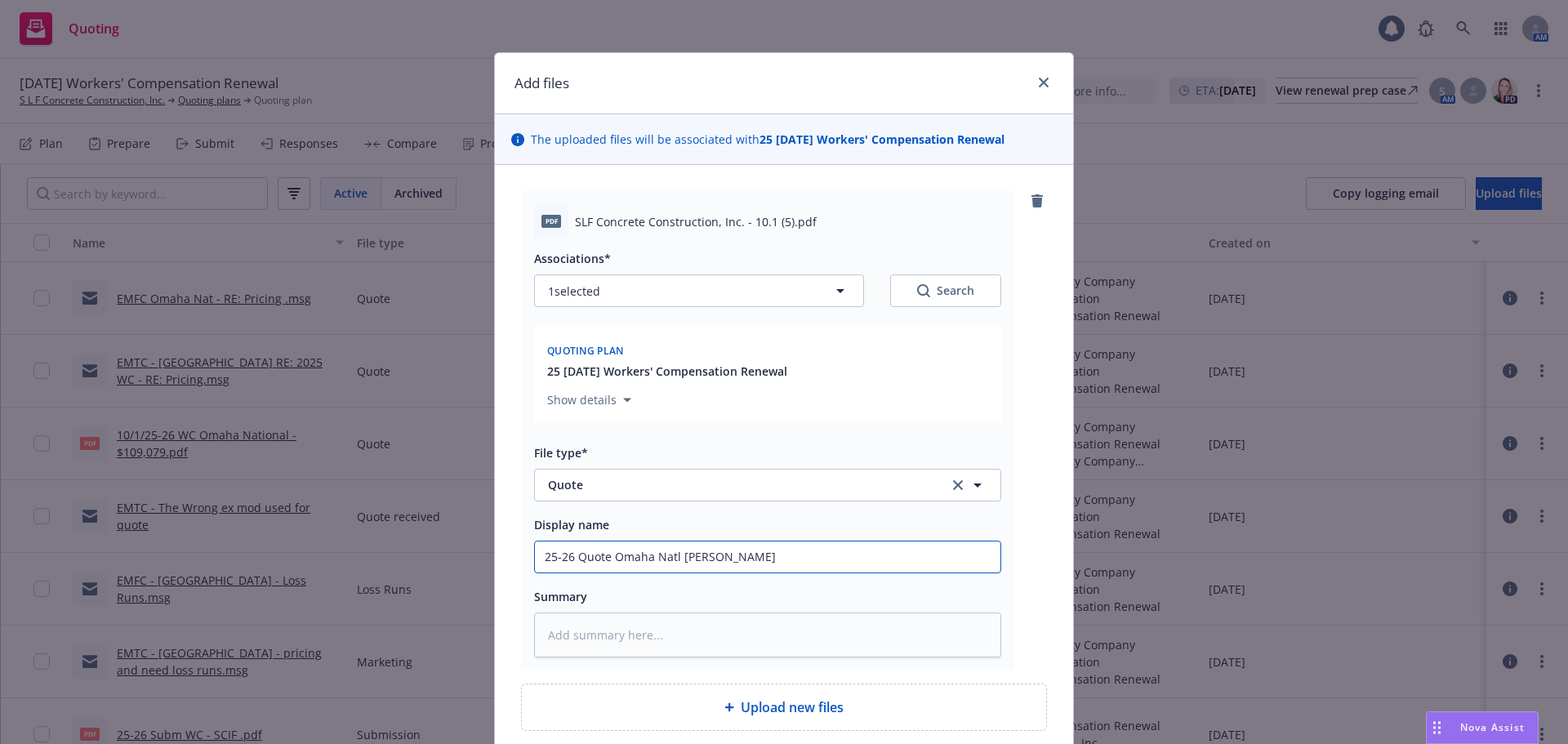
type textarea "x"
type input "25-26 Quote Omaha Natl WC Revise"
type textarea "x"
type input "25-26 Quote Omaha Natl WC Revis"
type textarea "x"
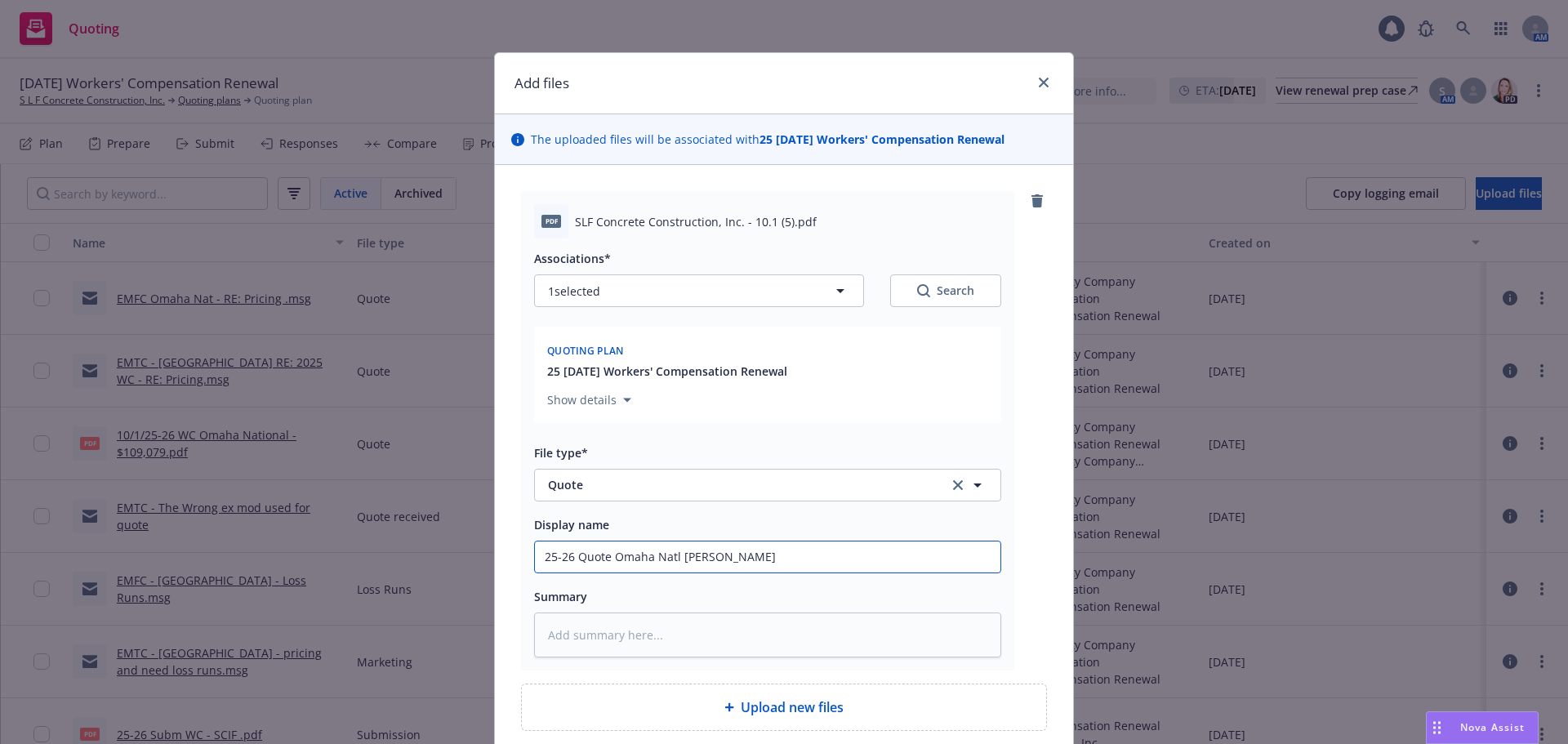
type input "25-26 Quote Omaha Natl WC Revi"
type textarea "x"
type input "25-26 Quote Omaha Natl WC Rev"
type textarea "x"
type input "25-26 Quote Omaha Natl WC Re"
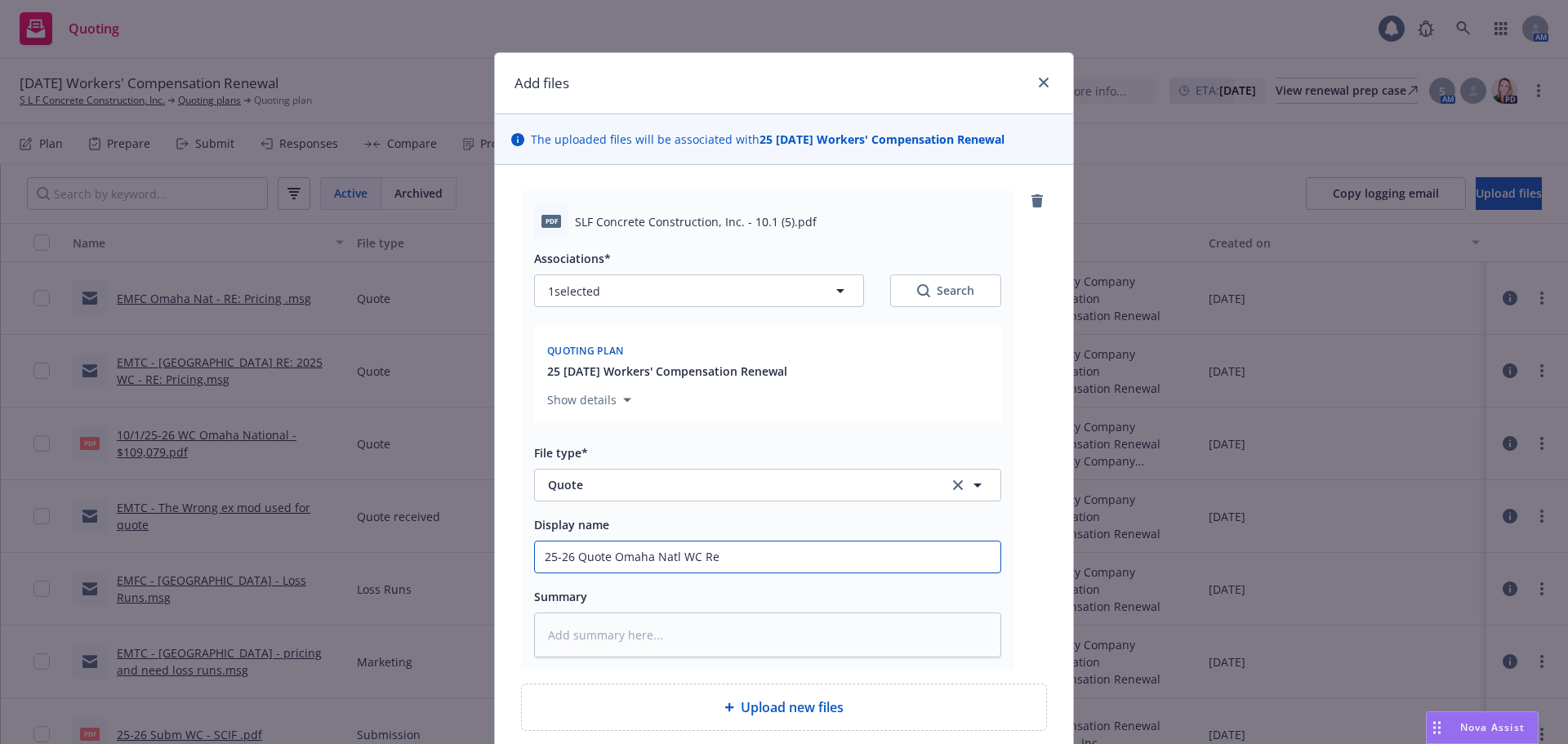
type textarea "x"
type input "25-26 Quote Omaha Natl WC R"
type textarea "x"
type input "25-26 Quote Omaha Natl WC RE"
type textarea "x"
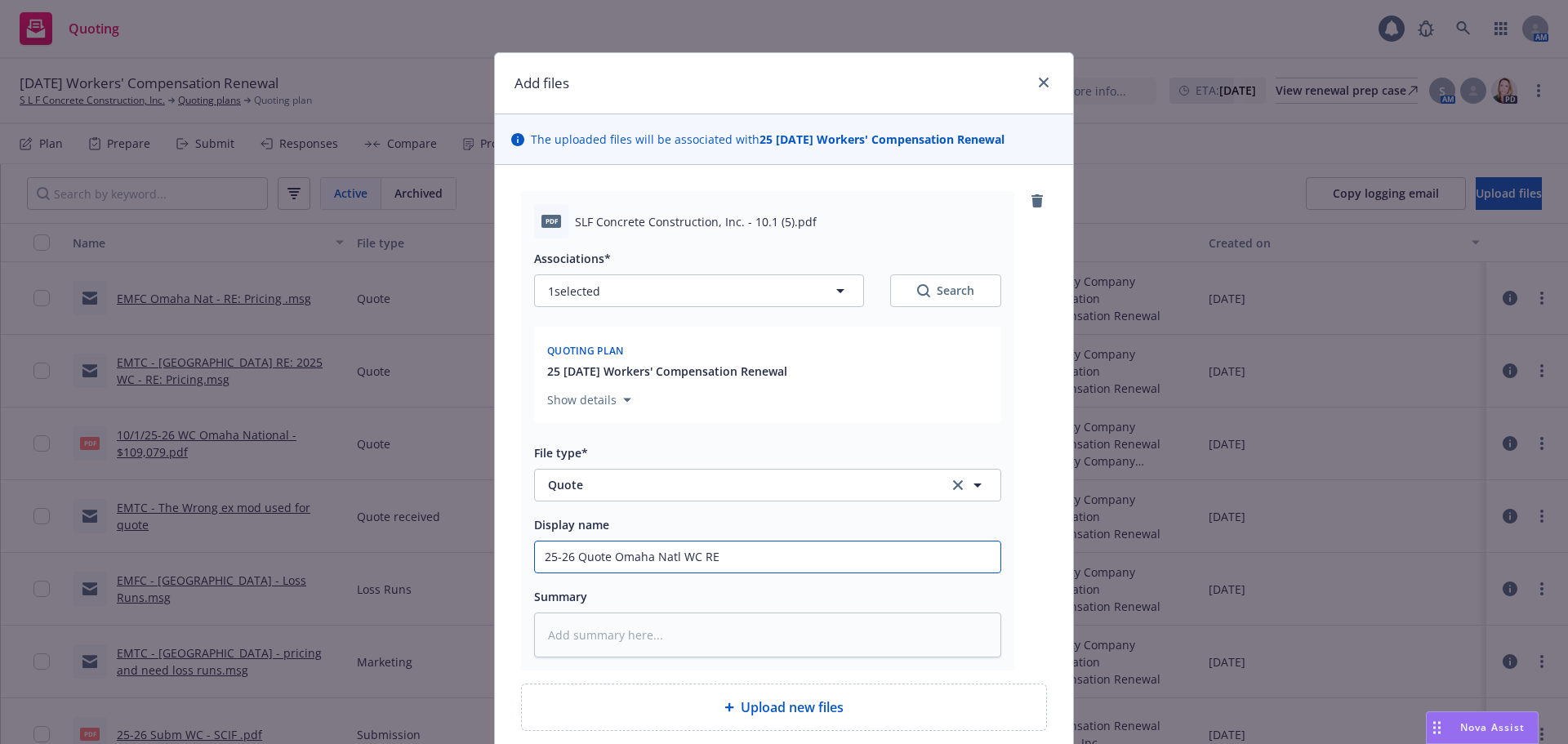
type input "25-26 Quote Omaha Natl WC REV"
type textarea "x"
type input "25-26 Quote Omaha Natl WC REVI"
type textarea "x"
type input "25-26 Quote Omaha Natl WC REVIS"
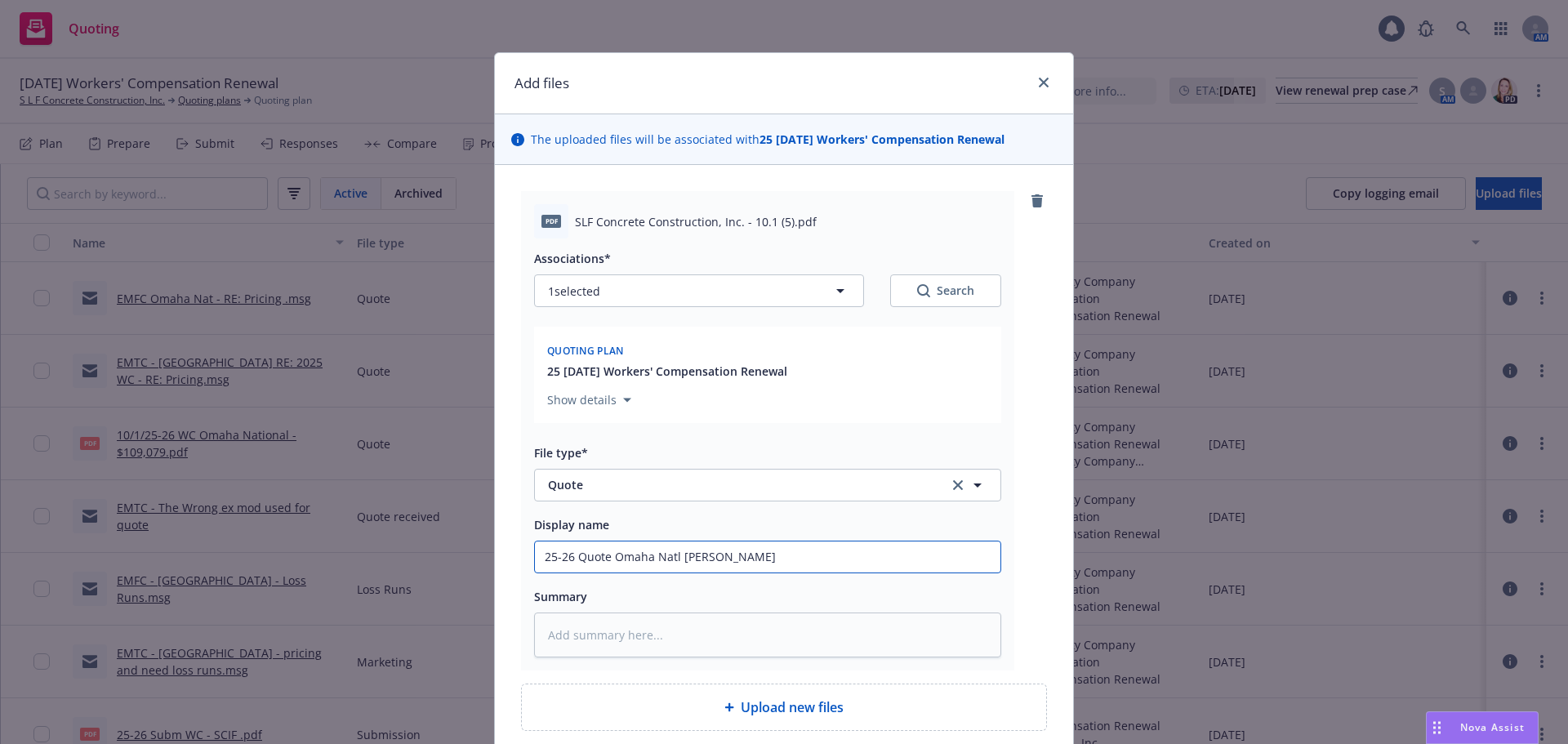
type textarea "x"
type input "25-26 Quote Omaha Natl WC REVISE"
type textarea "x"
type input "25-26 Quote Omaha Natl WC REVISED"
type textarea "x"
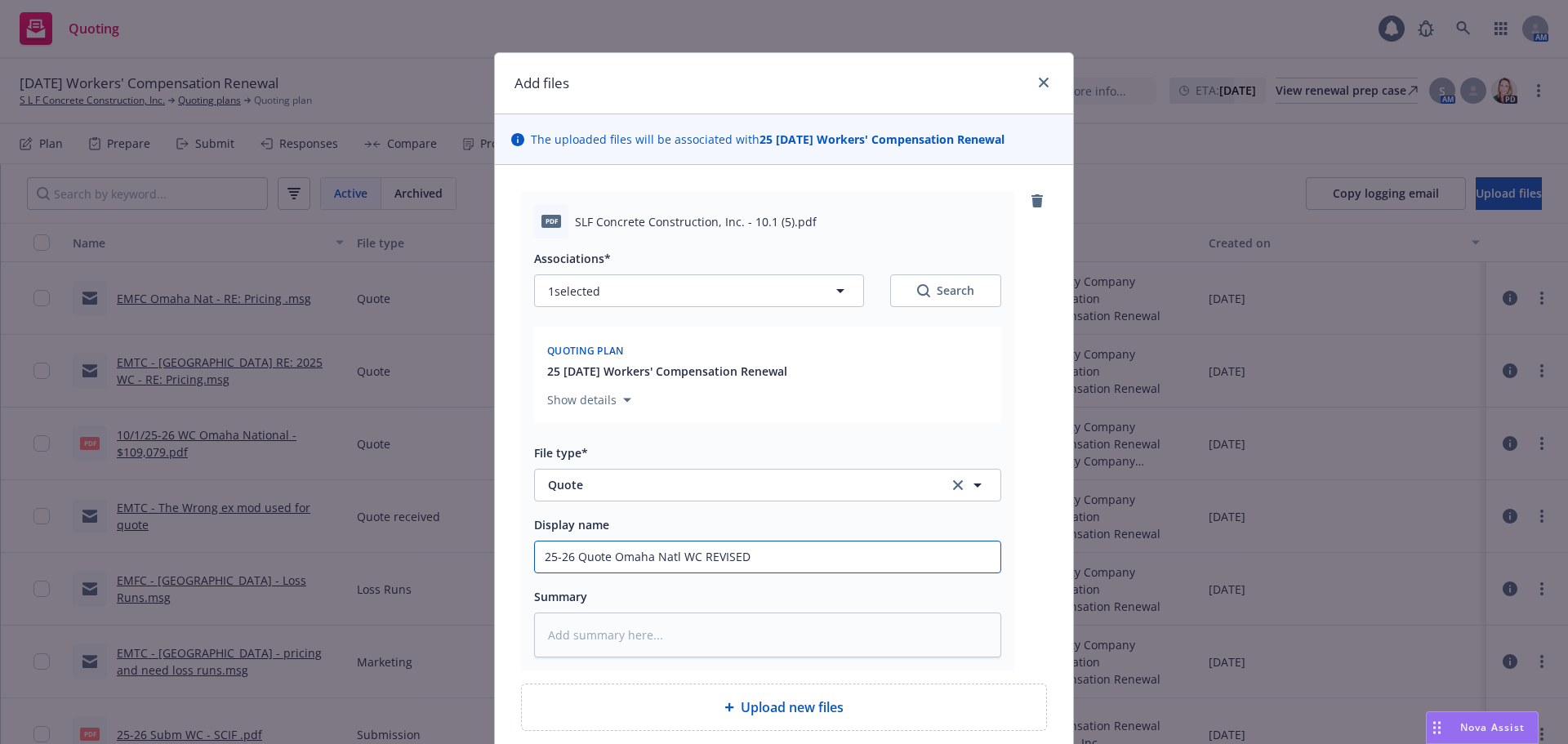
type input "25-26 Quote Omaha Natl WC REVISED"
type textarea "x"
type input "25-26 Quote Omaha Natl WC REVISED -"
type textarea "x"
type input "25-26 Quote Omaha Natl WC REVISED -"
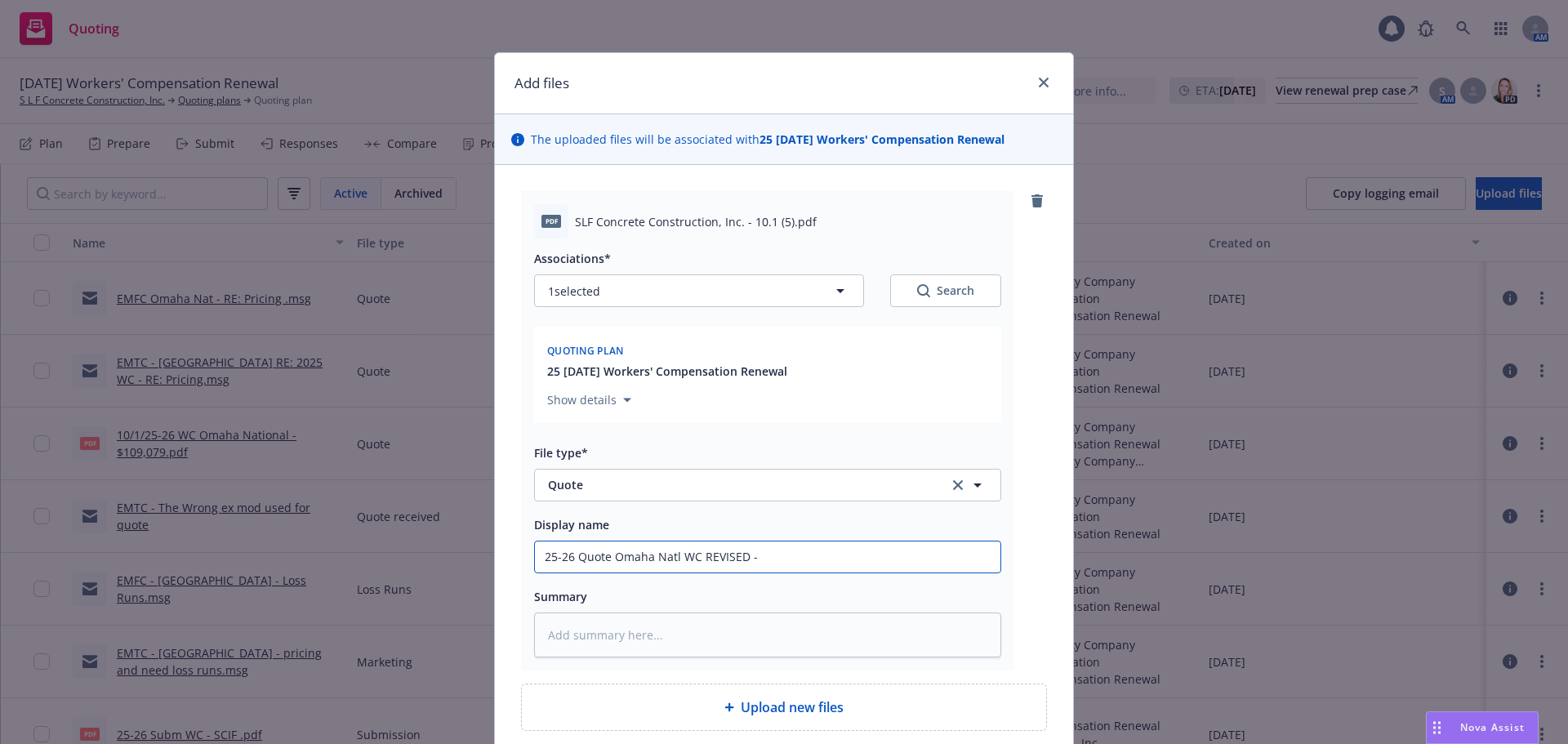
type textarea "x"
type input "25-26 Quote Omaha Natl WC REVISED - $"
click at [782, 556] on input "25-26 Quote Omaha Natl WC REVISED - $" at bounding box center [768, 556] width 466 height 31
type textarea "x"
type input "25-26 Quote Omaha Natl WC REVISED - $9"
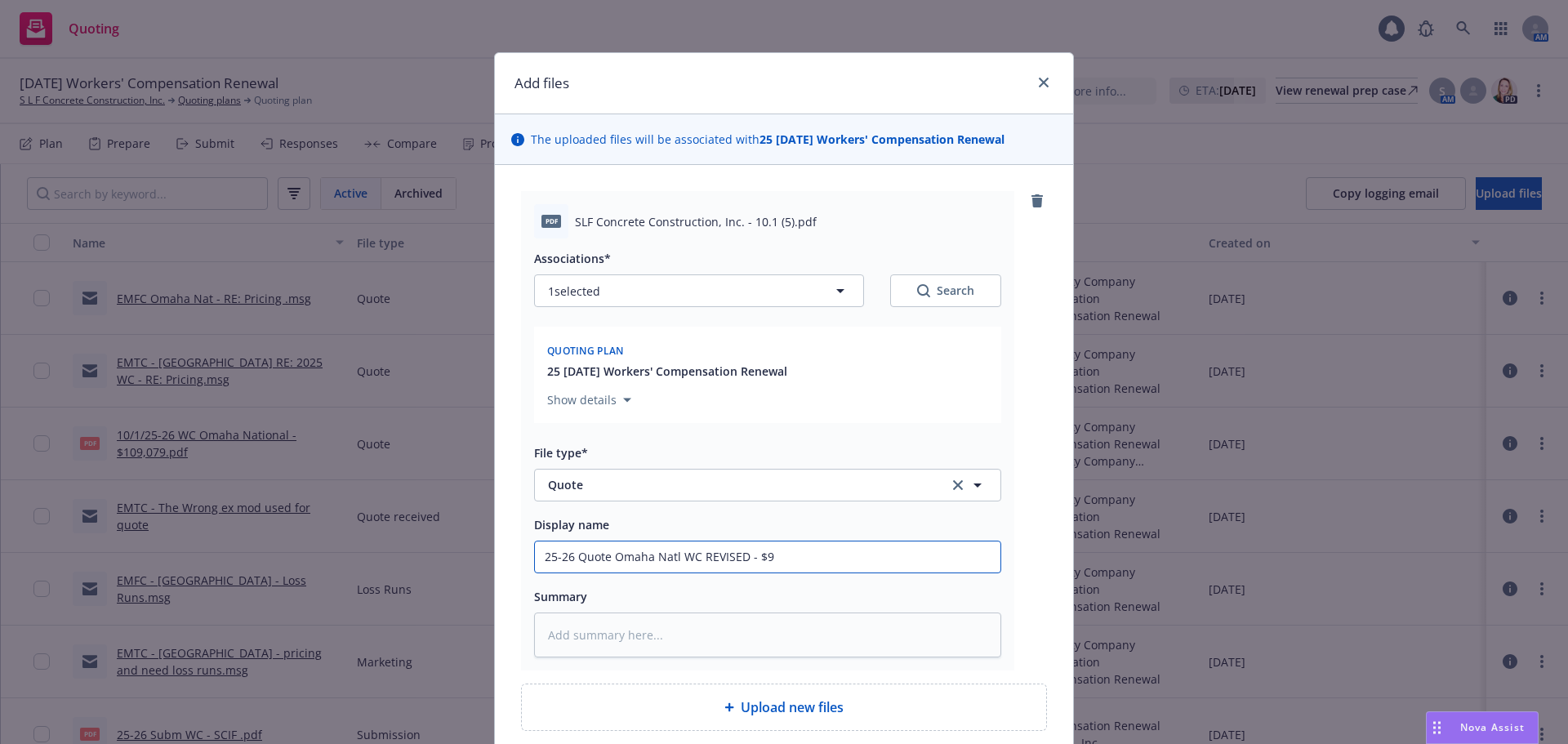
type textarea "x"
type input "25-26 Quote Omaha Natl WC REVISED - $93"
type textarea "x"
type input "25-26 Quote Omaha Natl WC REVISED - $93,"
type textarea "x"
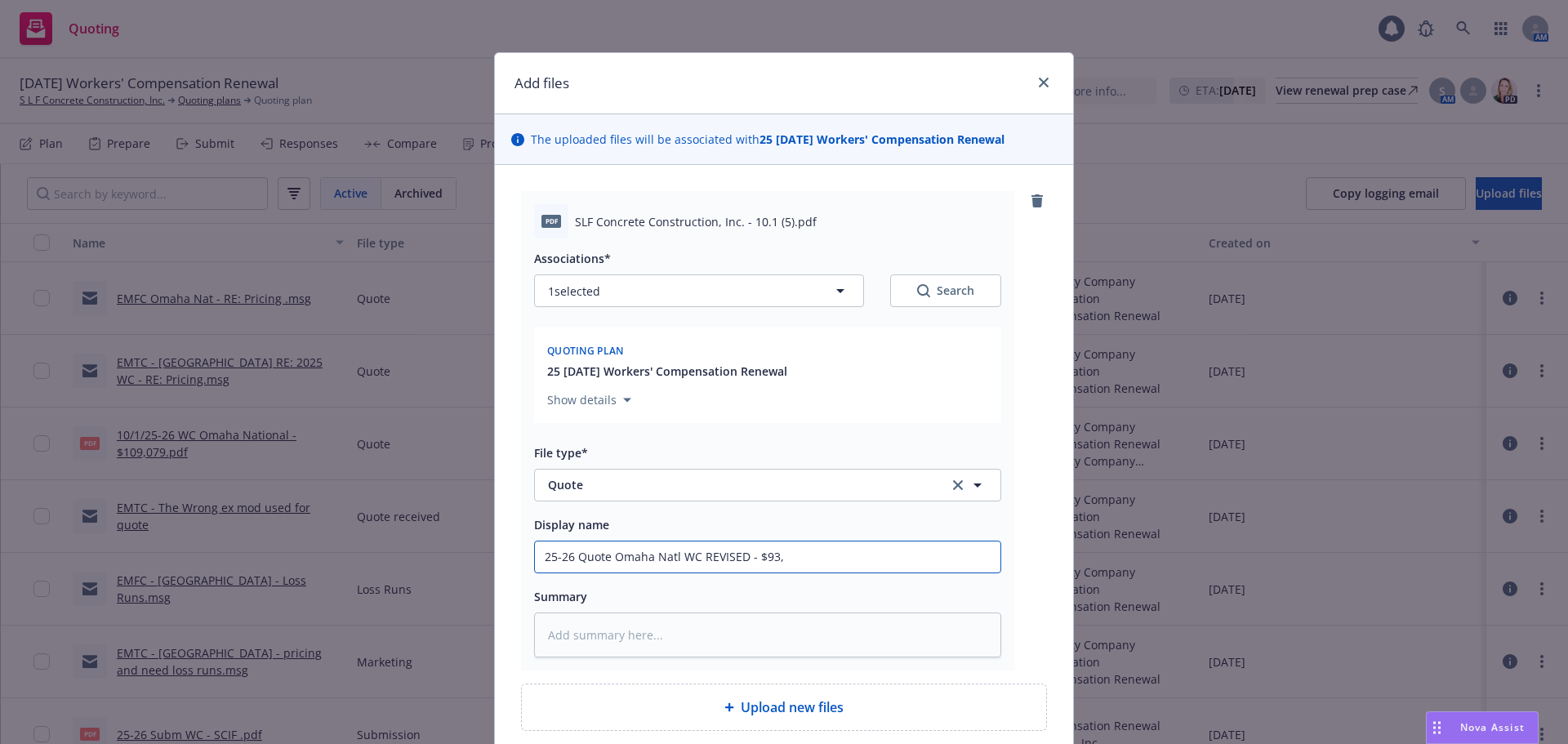
type input "25-26 Quote Omaha Natl WC REVISED - $93,5"
type textarea "x"
type input "25-26 Quote Omaha Natl WC REVISED - $93,52"
type textarea "x"
type input "25-26 Quote Omaha Natl WC REVISED - $93,520"
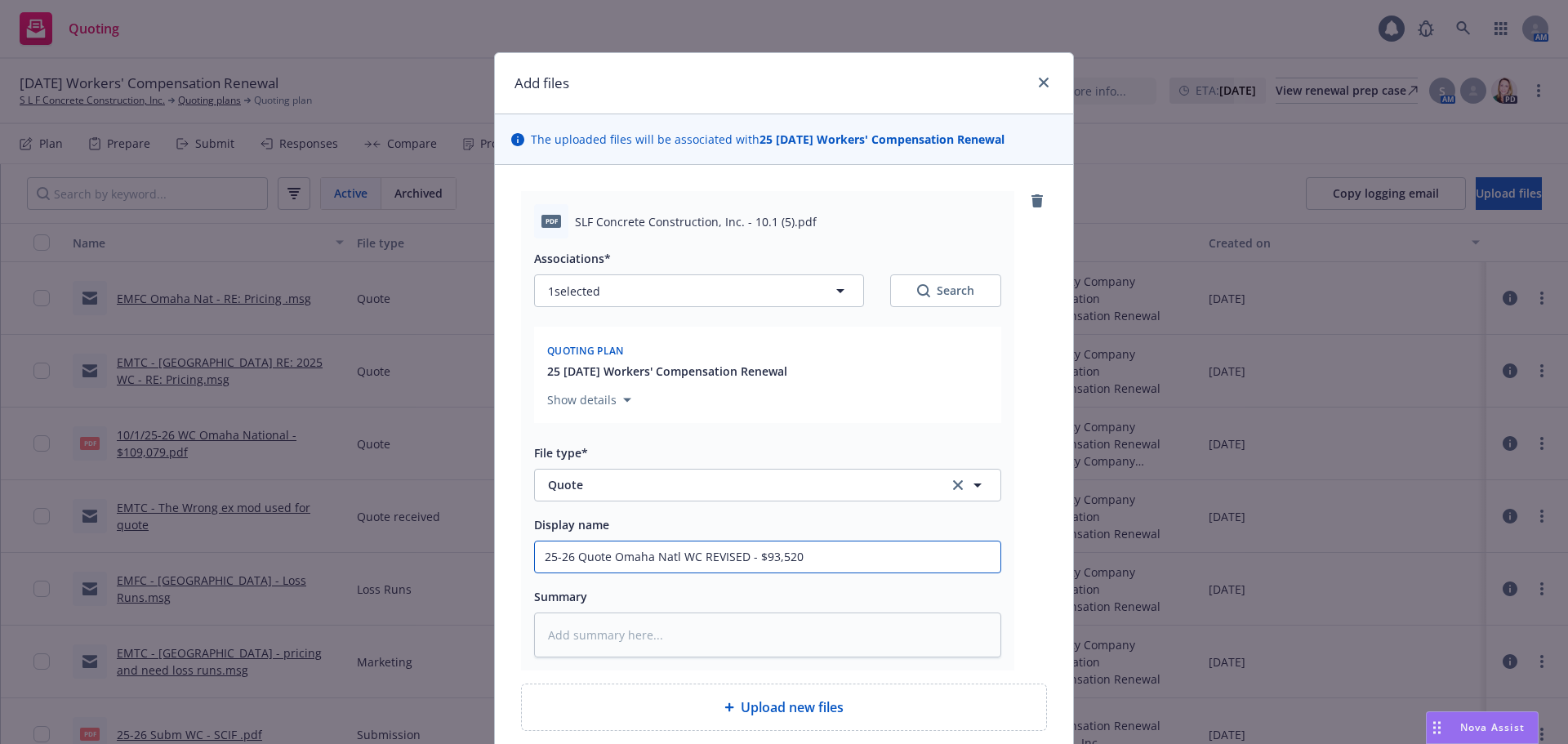
type textarea "x"
type input "25-26 Quote Omaha Natl WC REVISED - $93,520"
type textarea "x"
type input "25-26 Quote Omaha Natl WC REVISED - $93,520 @"
type textarea "x"
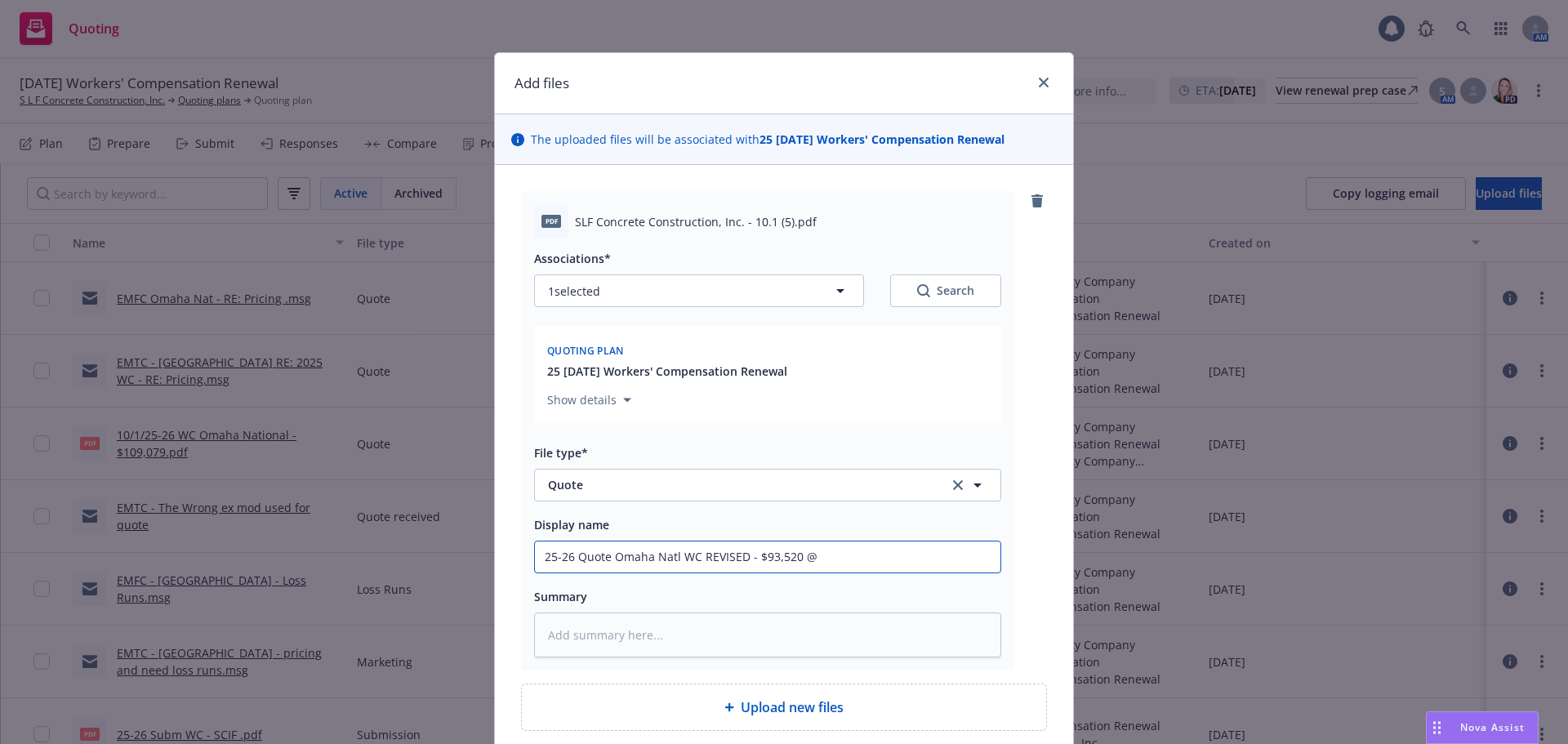
type input "25-26 Quote Omaha Natl WC REVISED - $93,520 @"
type textarea "x"
type input "25-26 Quote Omaha Natl WC REVISED - $93,520 @ 1"
type textarea "x"
type input "25-26 Quote Omaha Natl WC REVISED - $93,520 @ 12"
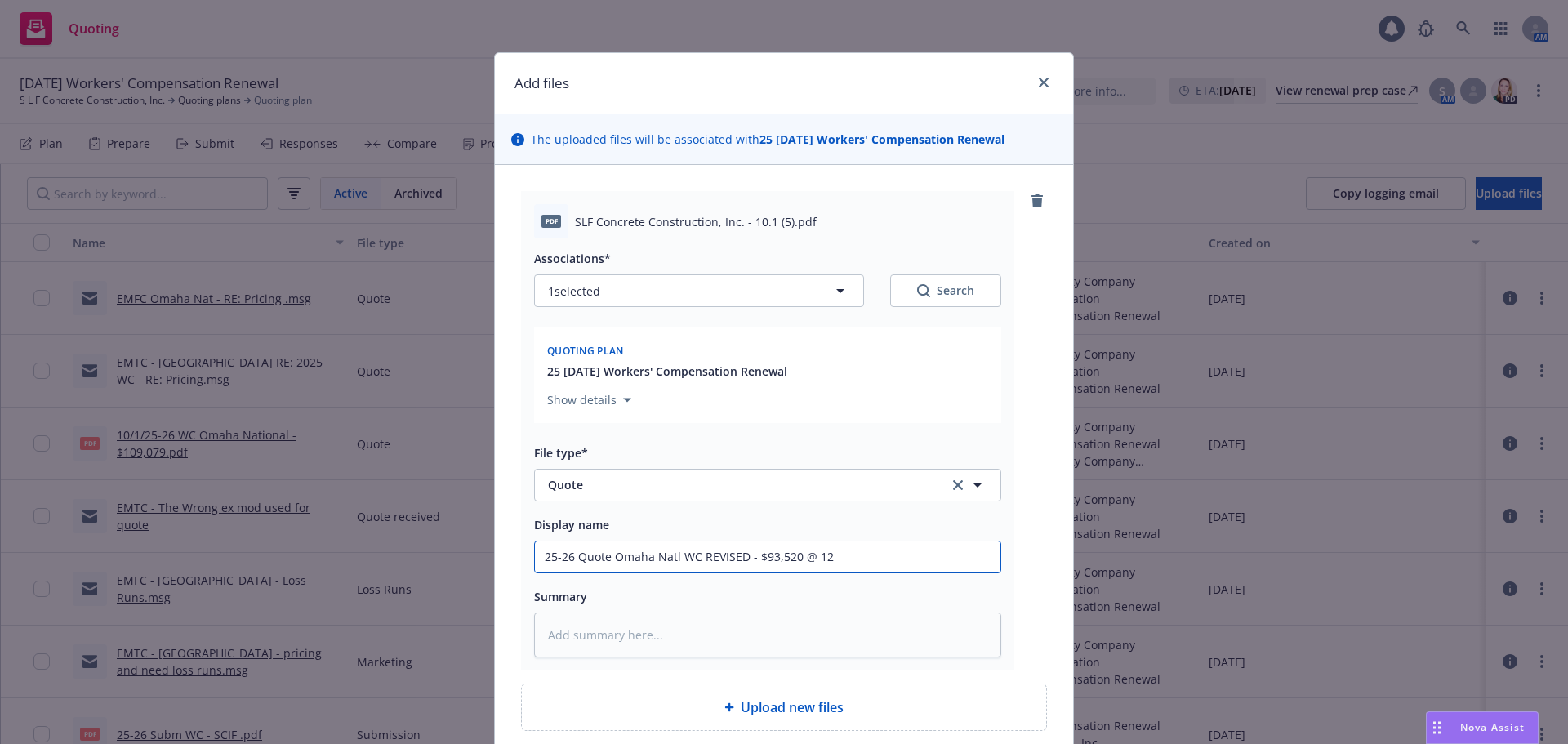
type textarea "x"
type input "25-26 Quote Omaha Natl WC REVISED - $93,520 @ 12%"
type textarea "x"
type input "25-26 Quote Omaha Natl WC REVISED - $93,520 @ 12%"
type textarea "x"
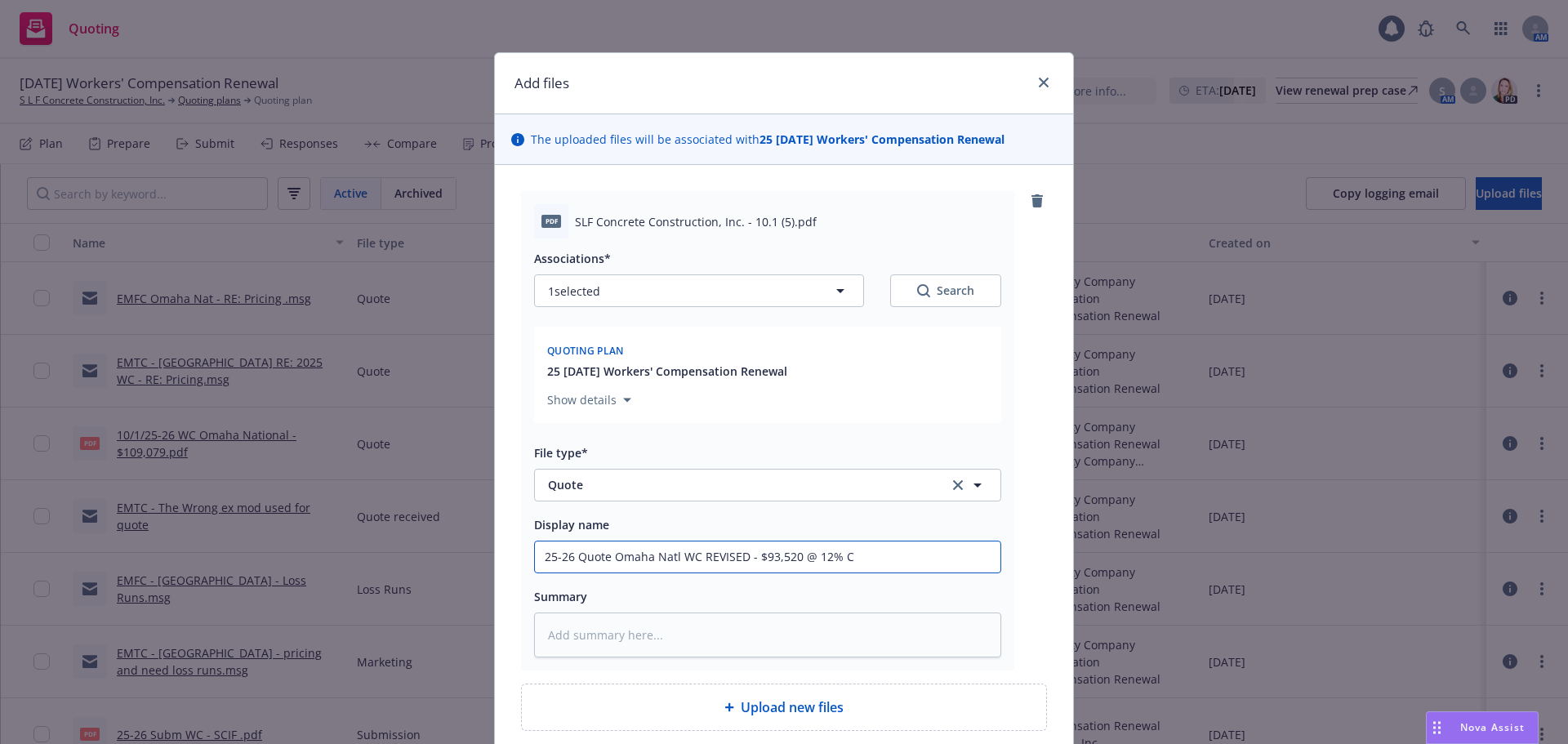
type input "25-26 Quote Omaha Natl WC REVISED - $93,520 @ 12% CO"
type textarea "x"
type input "25-26 Quote Omaha Natl WC REVISED - $93,520 @ 12% COM"
type textarea "x"
type input "25-26 Quote Omaha Natl WC REVISED - $93,520 @ 12% COMM"
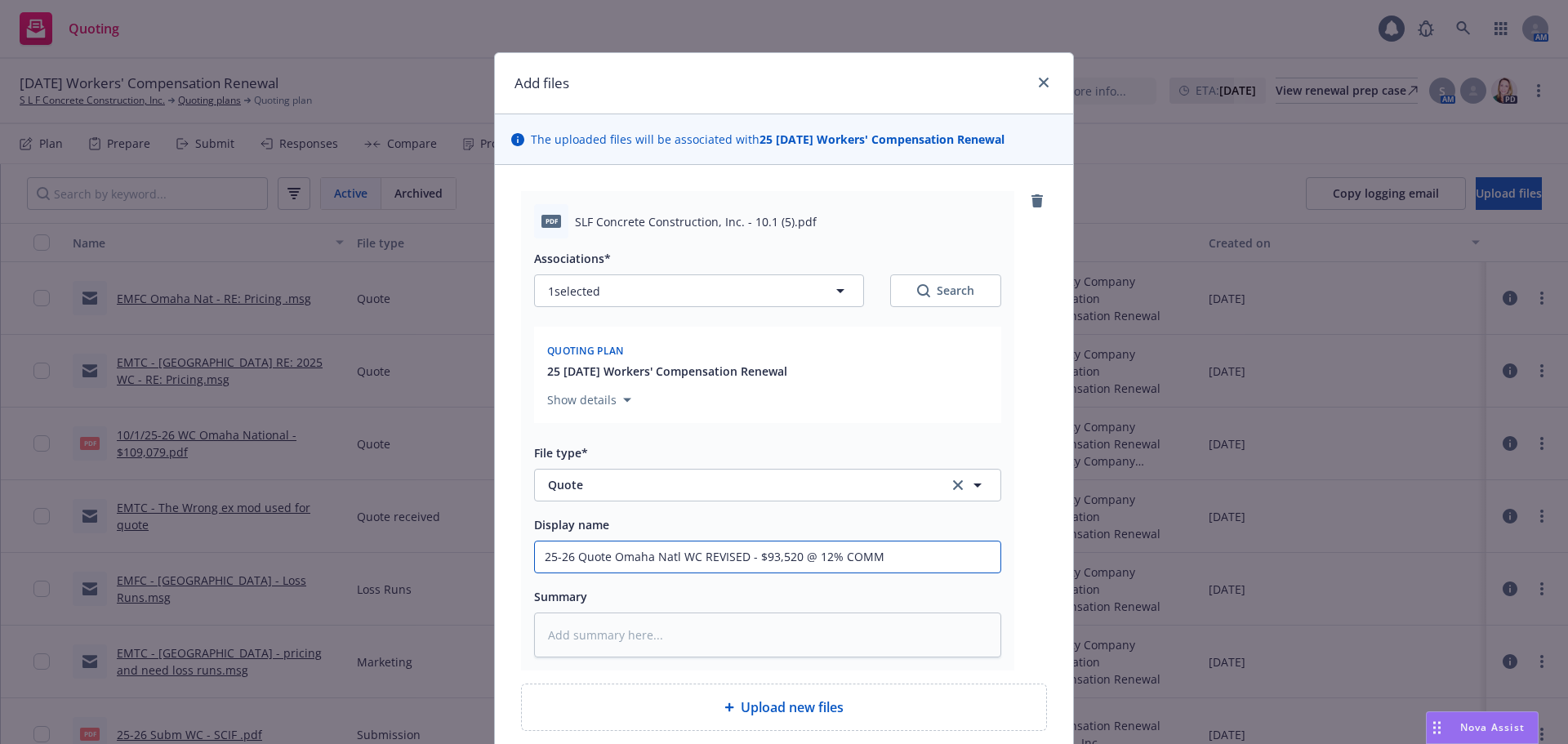
type textarea "x"
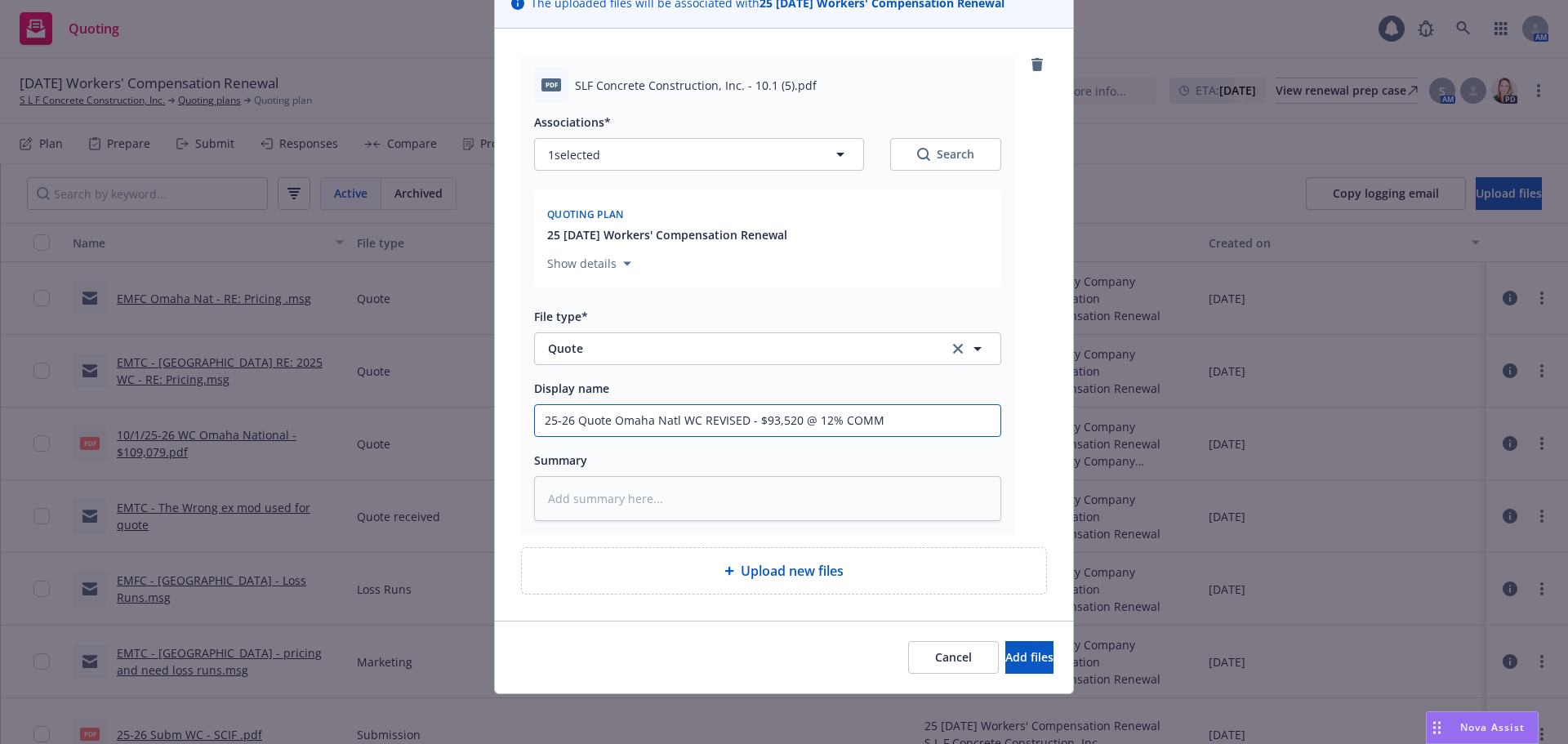
scroll to position [139, 0]
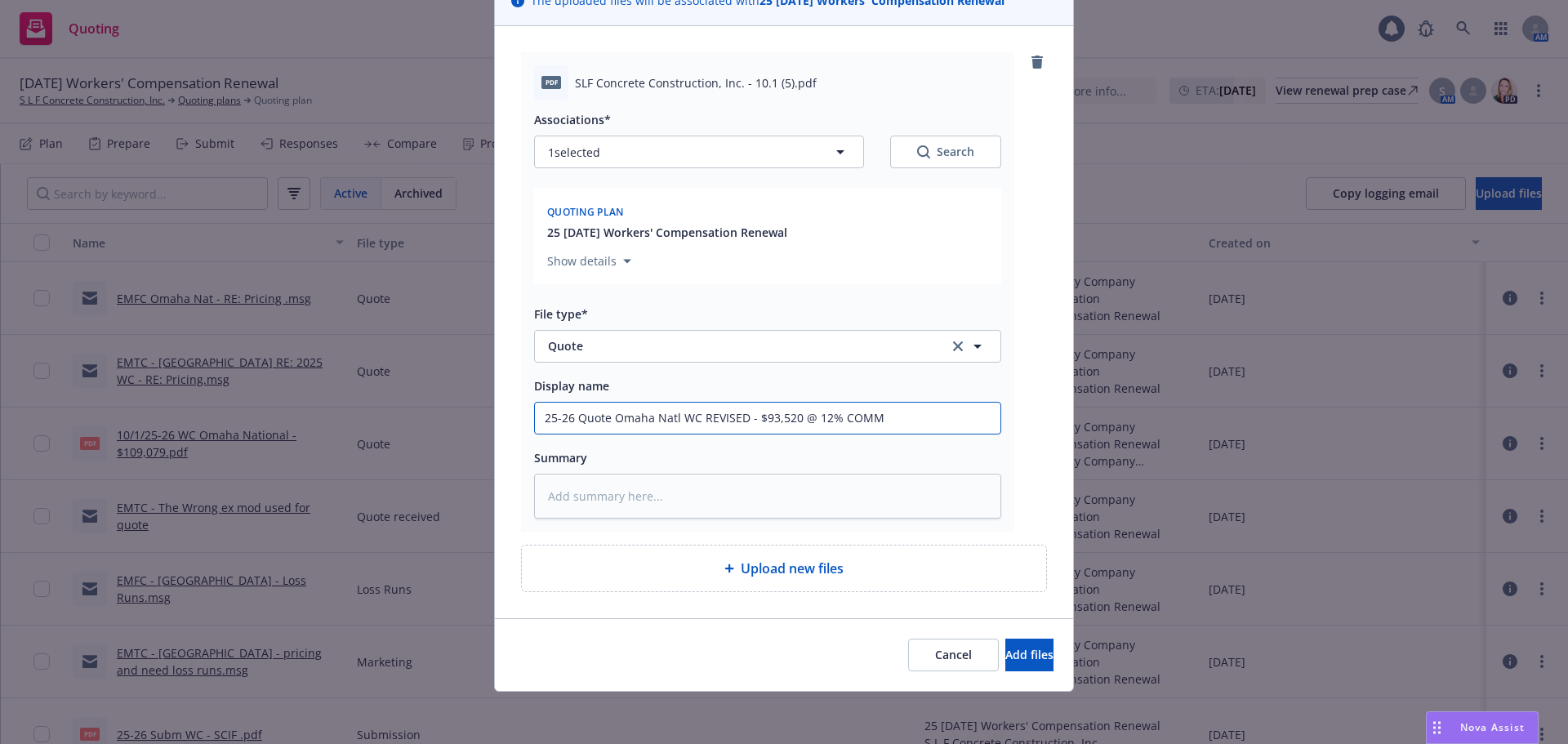
type input "25-26 Quote Omaha Natl WC REVISED - $93,520 @ 12% COMM"
type textarea "x"
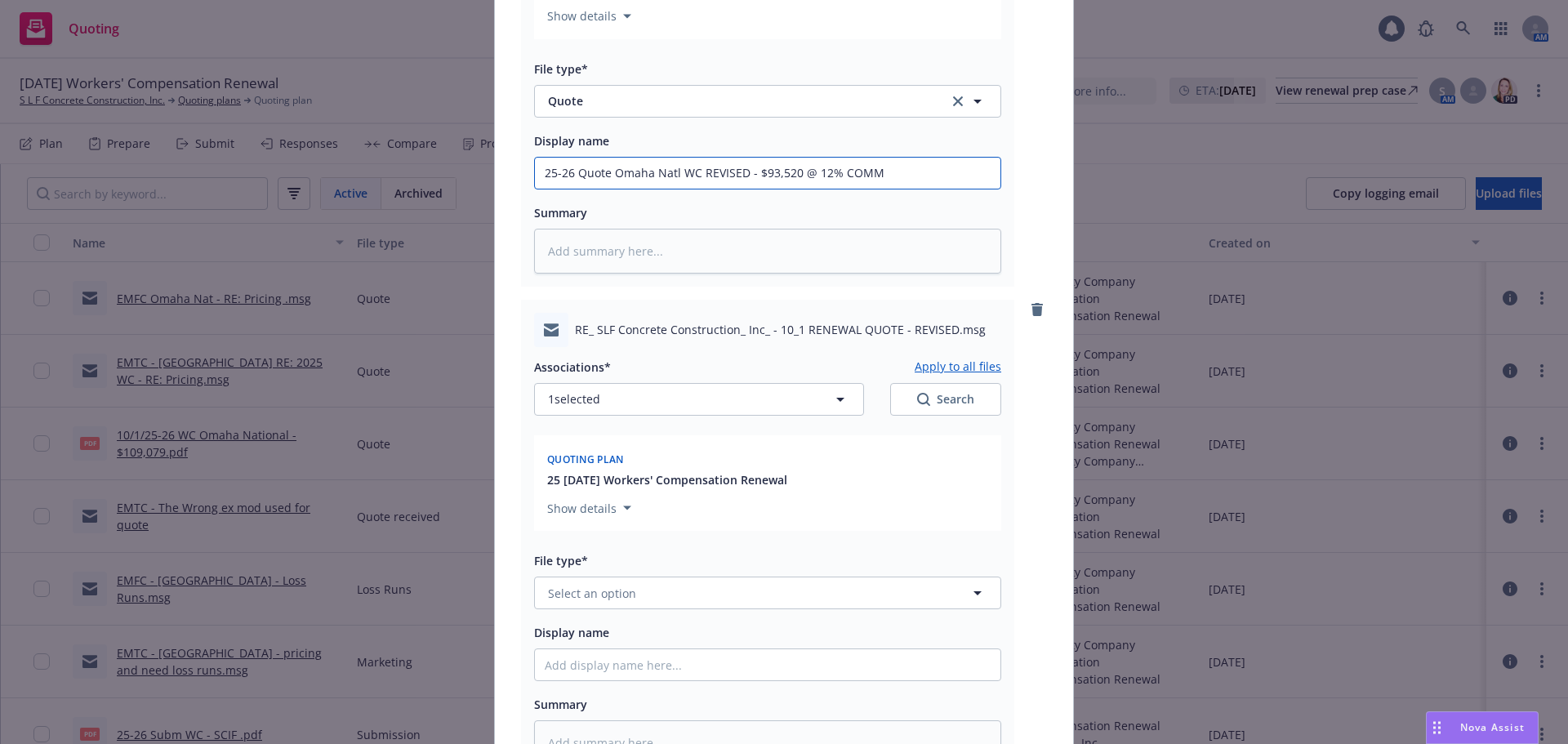
scroll to position [466, 0]
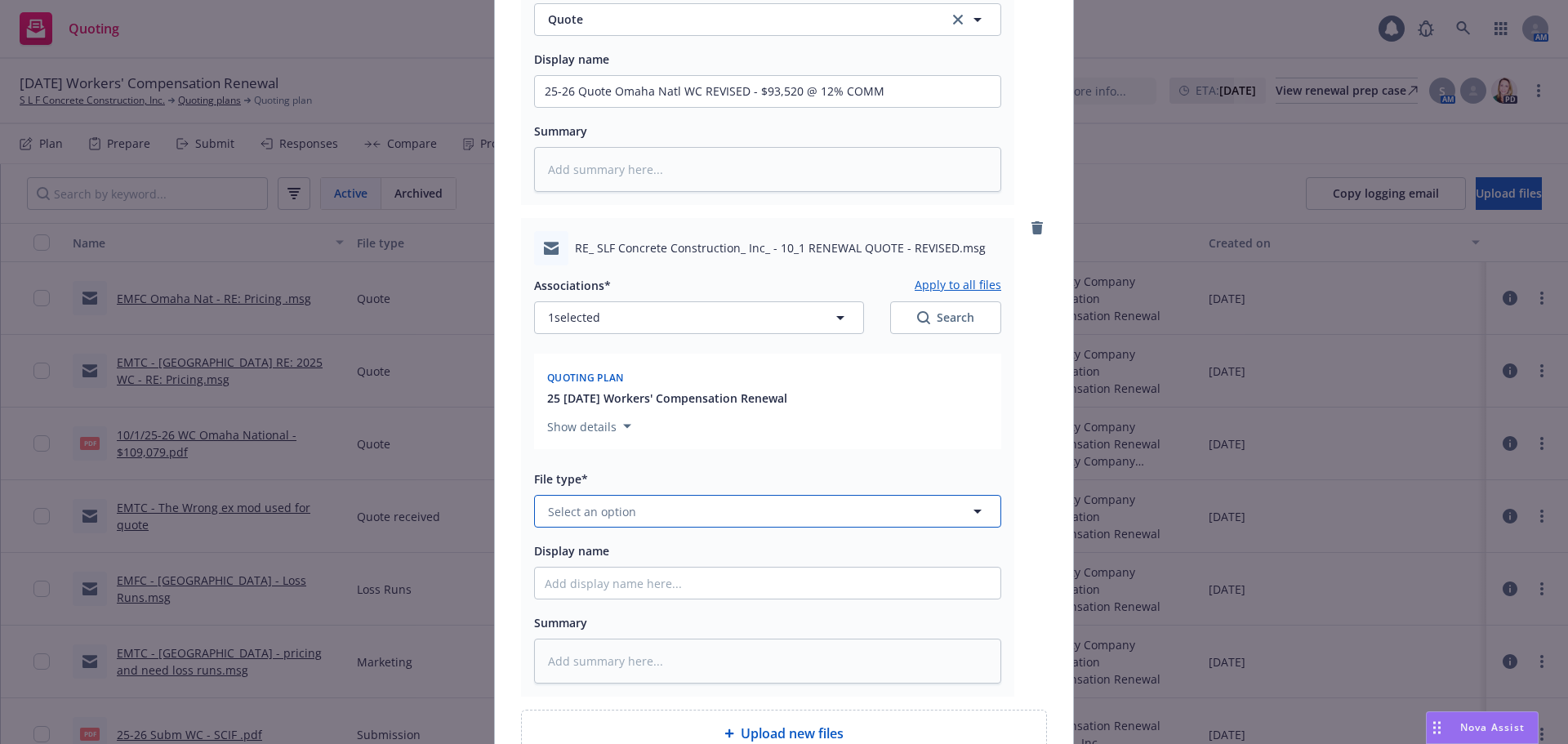
click at [623, 510] on span "Select an option" at bounding box center [592, 512] width 88 height 18
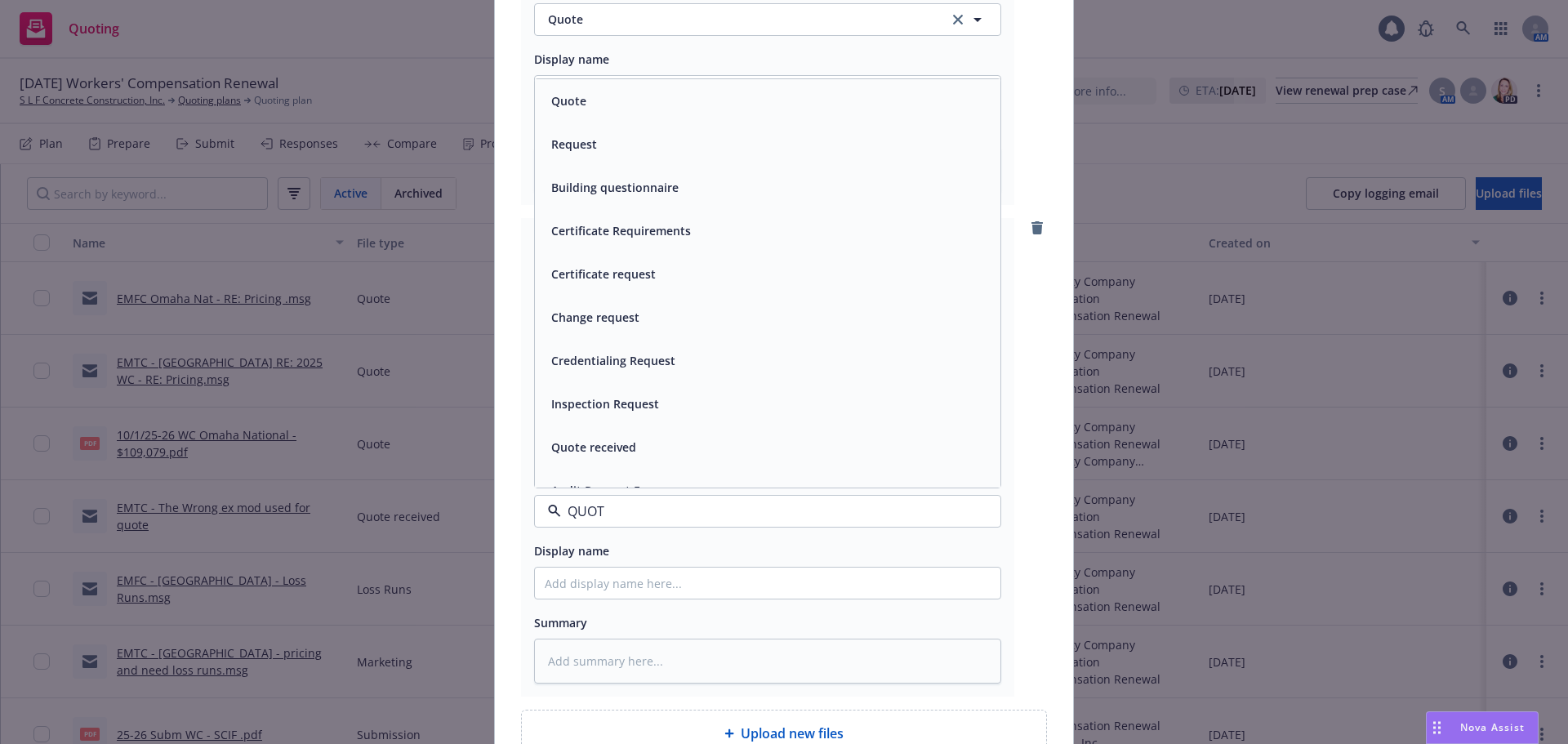
type input "QUOTE"
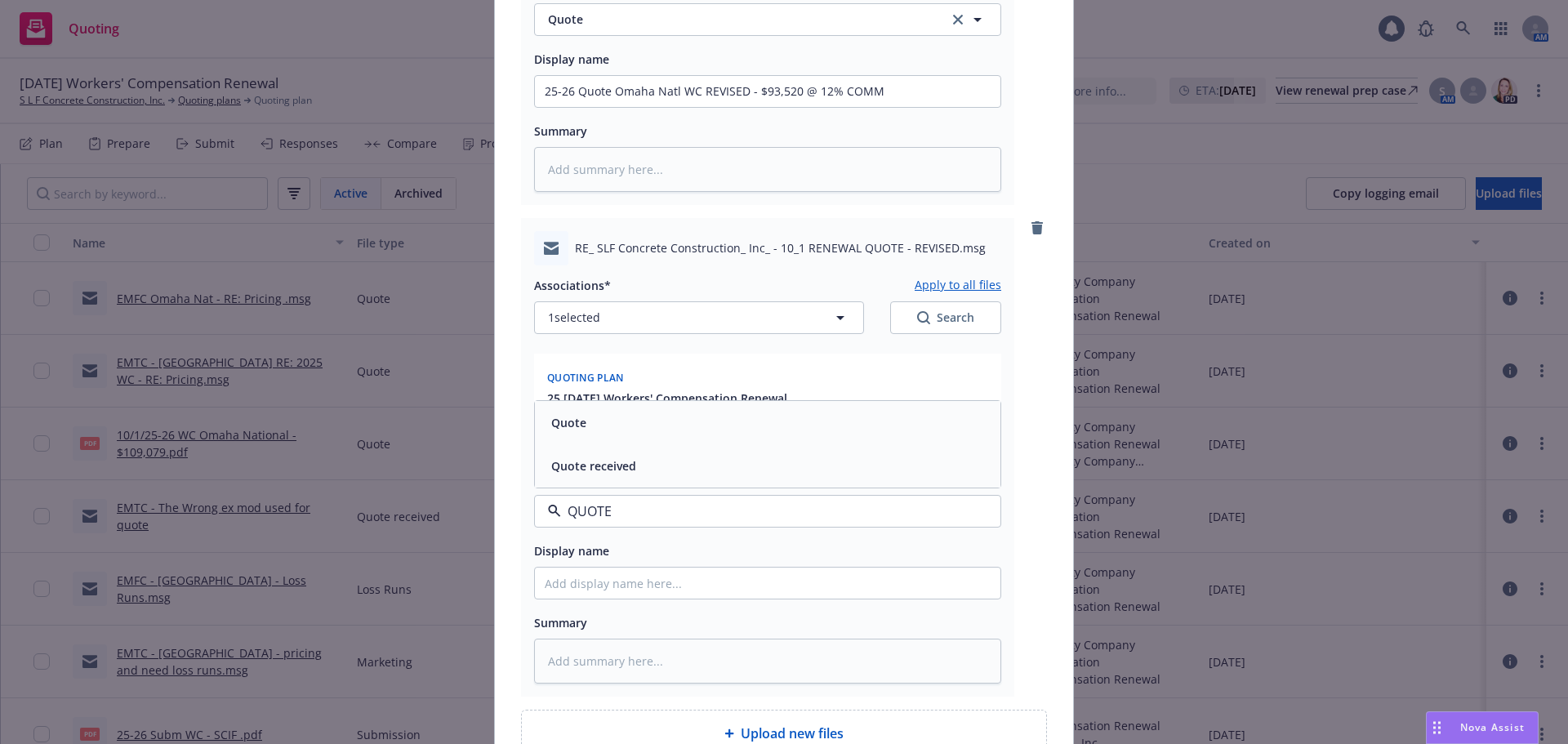
click at [630, 480] on div "Quote received" at bounding box center [768, 466] width 466 height 43
click at [585, 593] on input "Display name" at bounding box center [768, 582] width 466 height 31
type textarea "x"
type input "R"
type textarea "x"
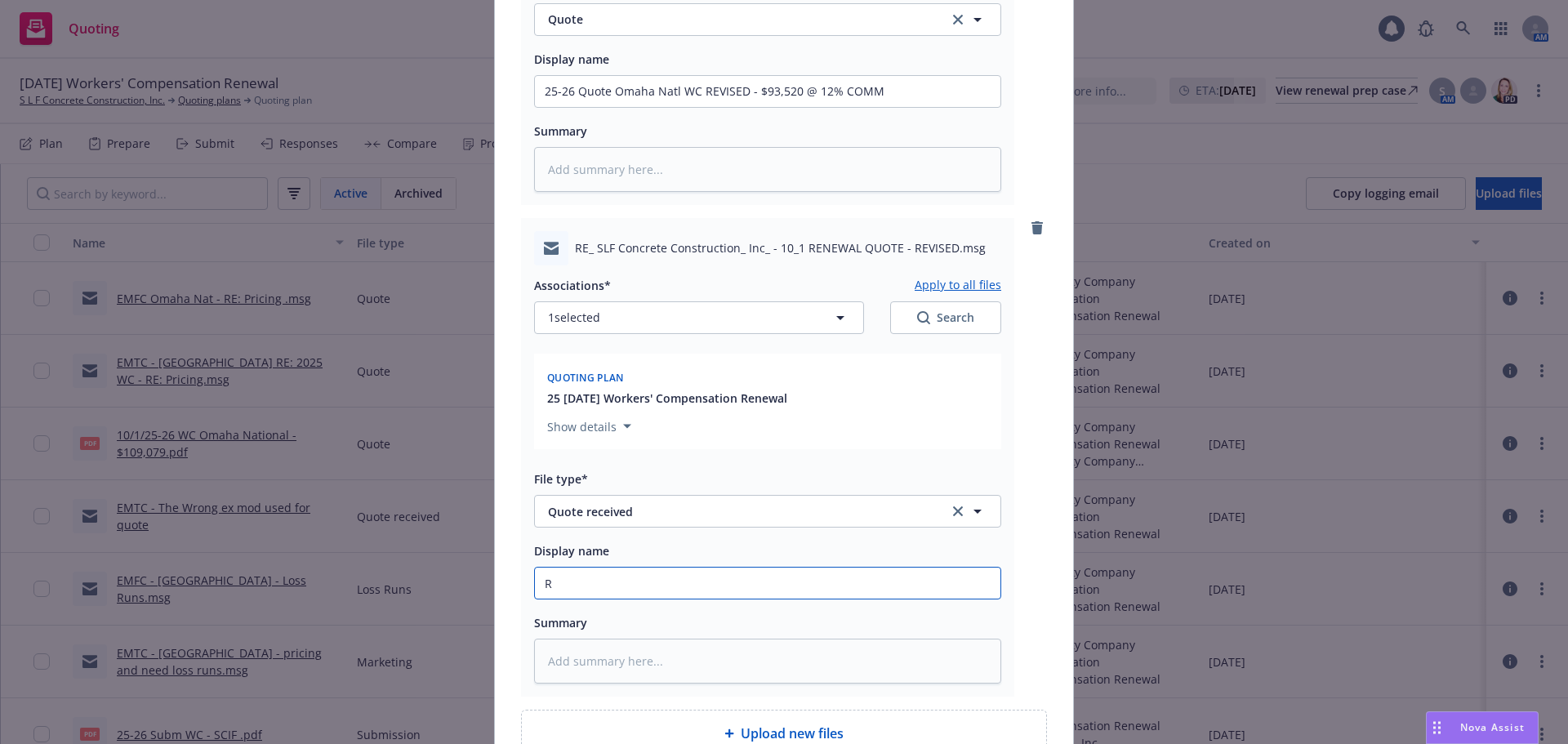
type input "RE"
type textarea "x"
type input "REC"
type textarea "x"
type input "REC'"
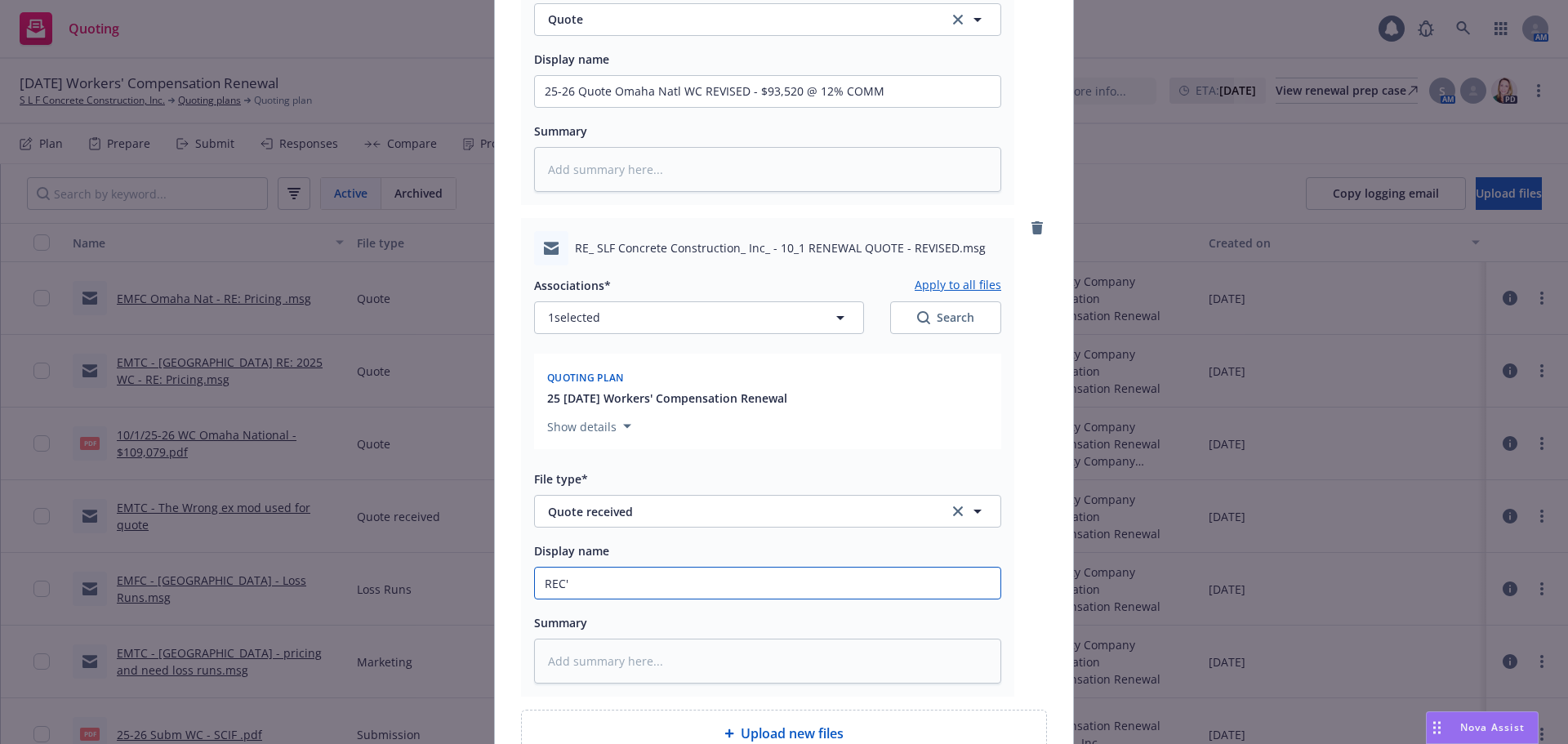
type textarea "x"
type input "REC'D"
type textarea "x"
type input "REC'D"
type textarea "x"
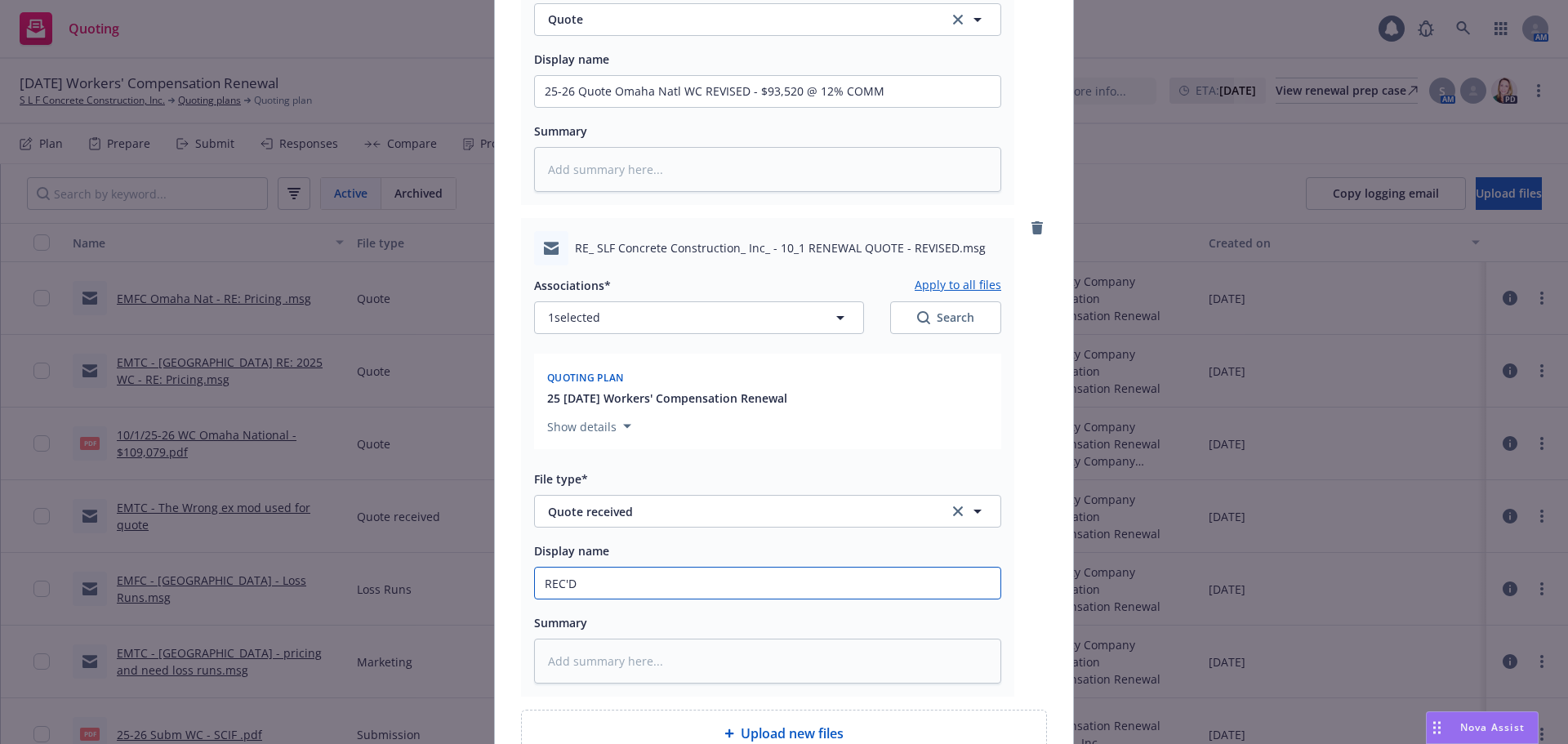
type input "REC'D 2"
type textarea "x"
type input "REC'D"
type textarea "x"
type input "REC'D -"
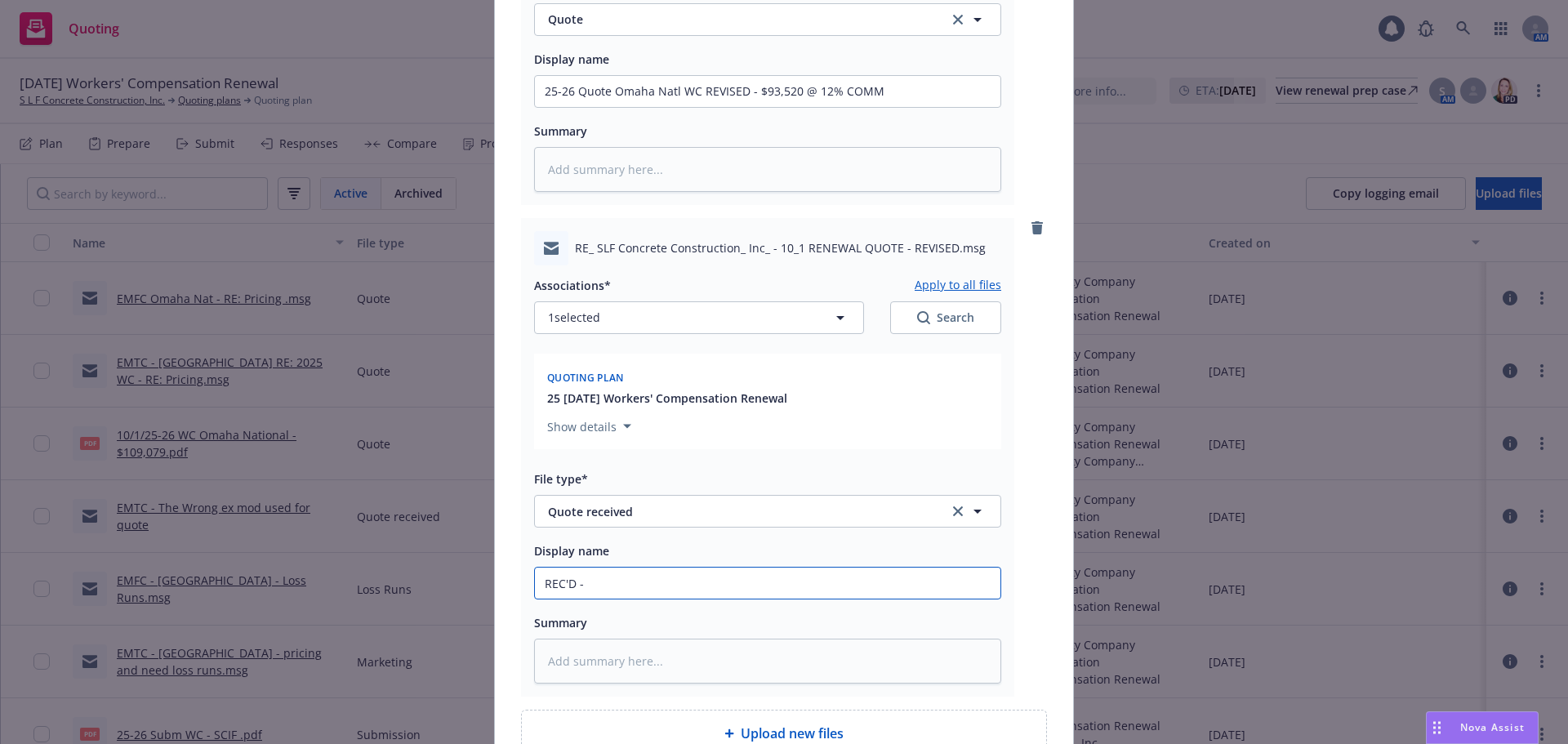
type textarea "x"
type input "REC'D"
type textarea "x"
type input "REC'D 2"
type textarea "x"
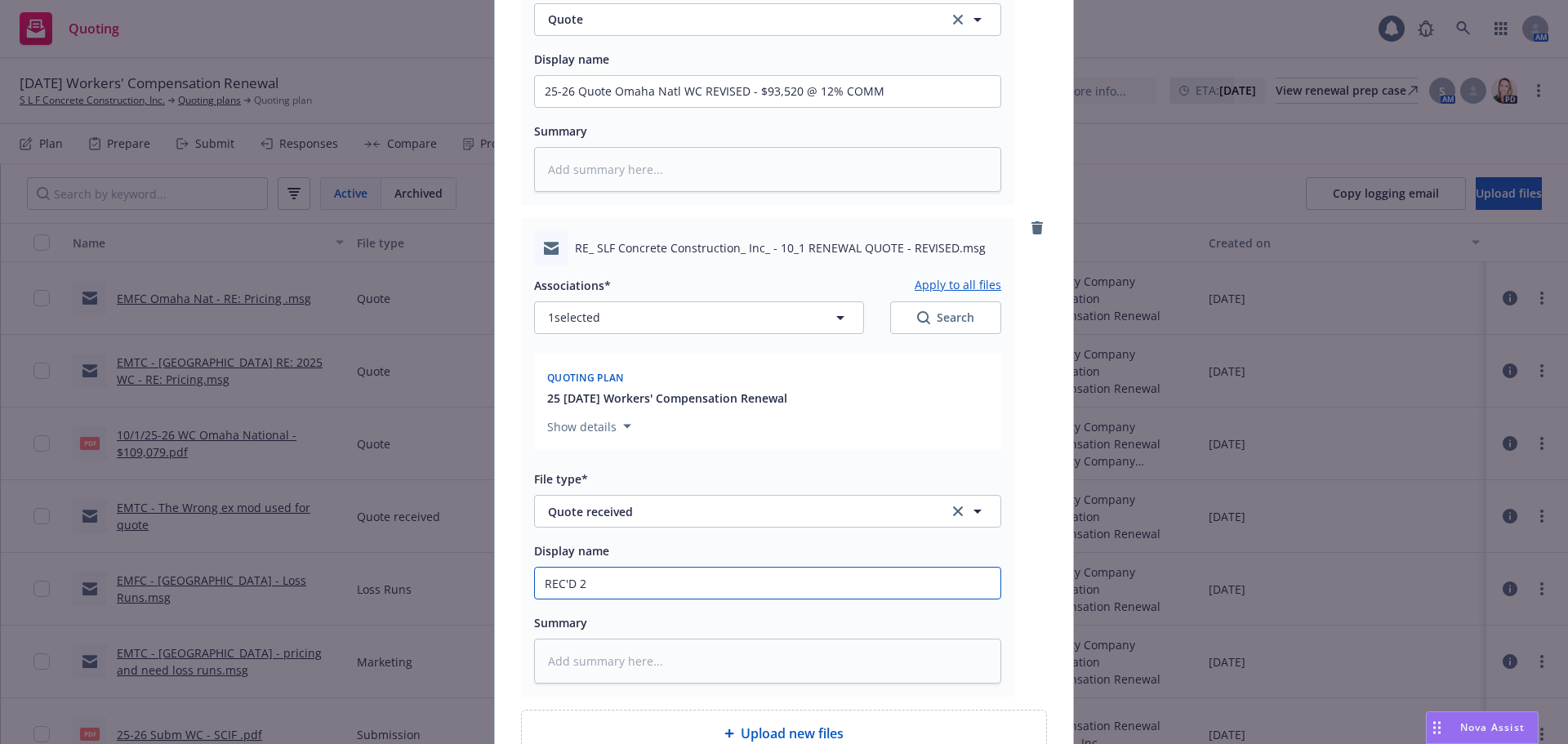
type input "REC'D 25"
type textarea "x"
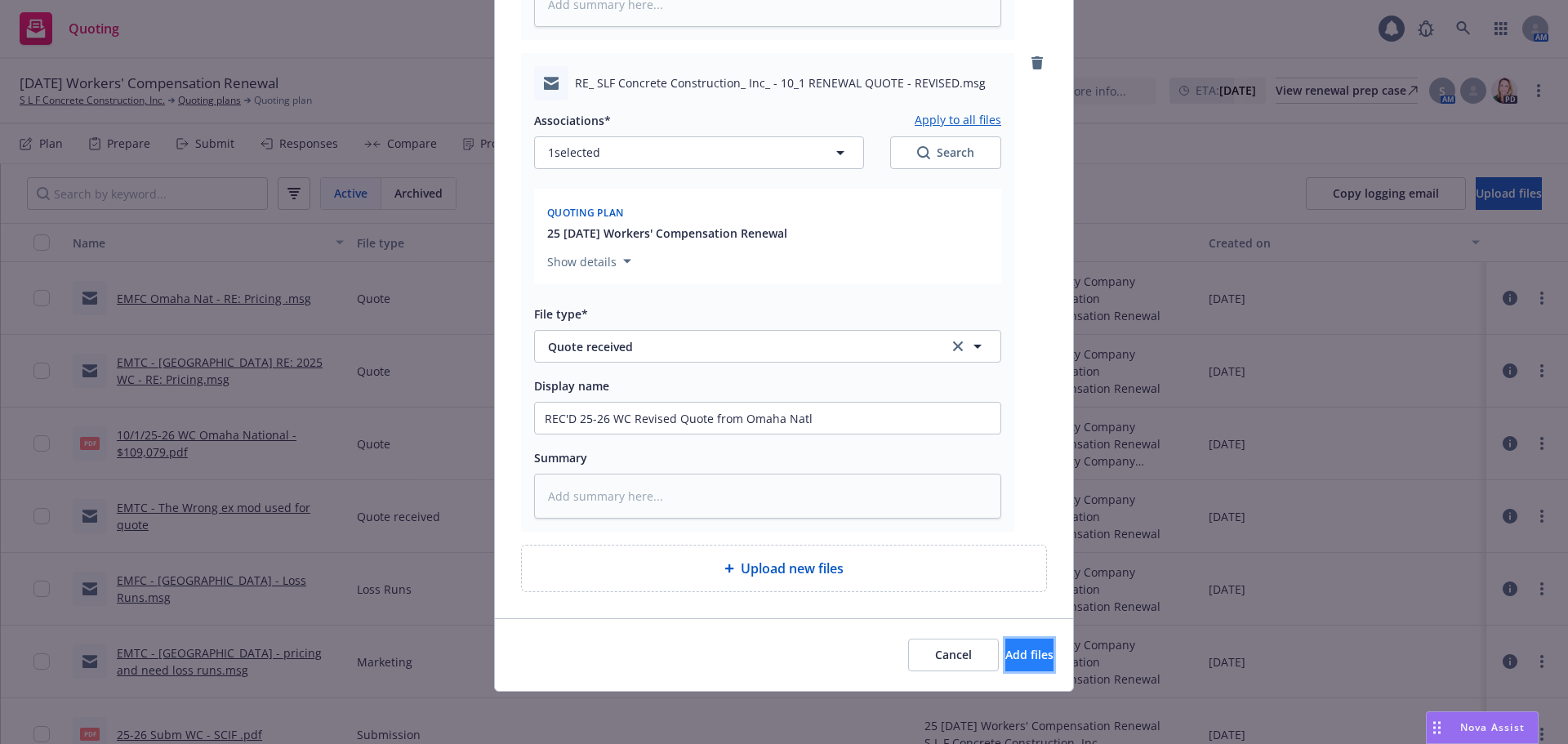
click at [1005, 658] on span "Add files" at bounding box center [1029, 654] width 48 height 16
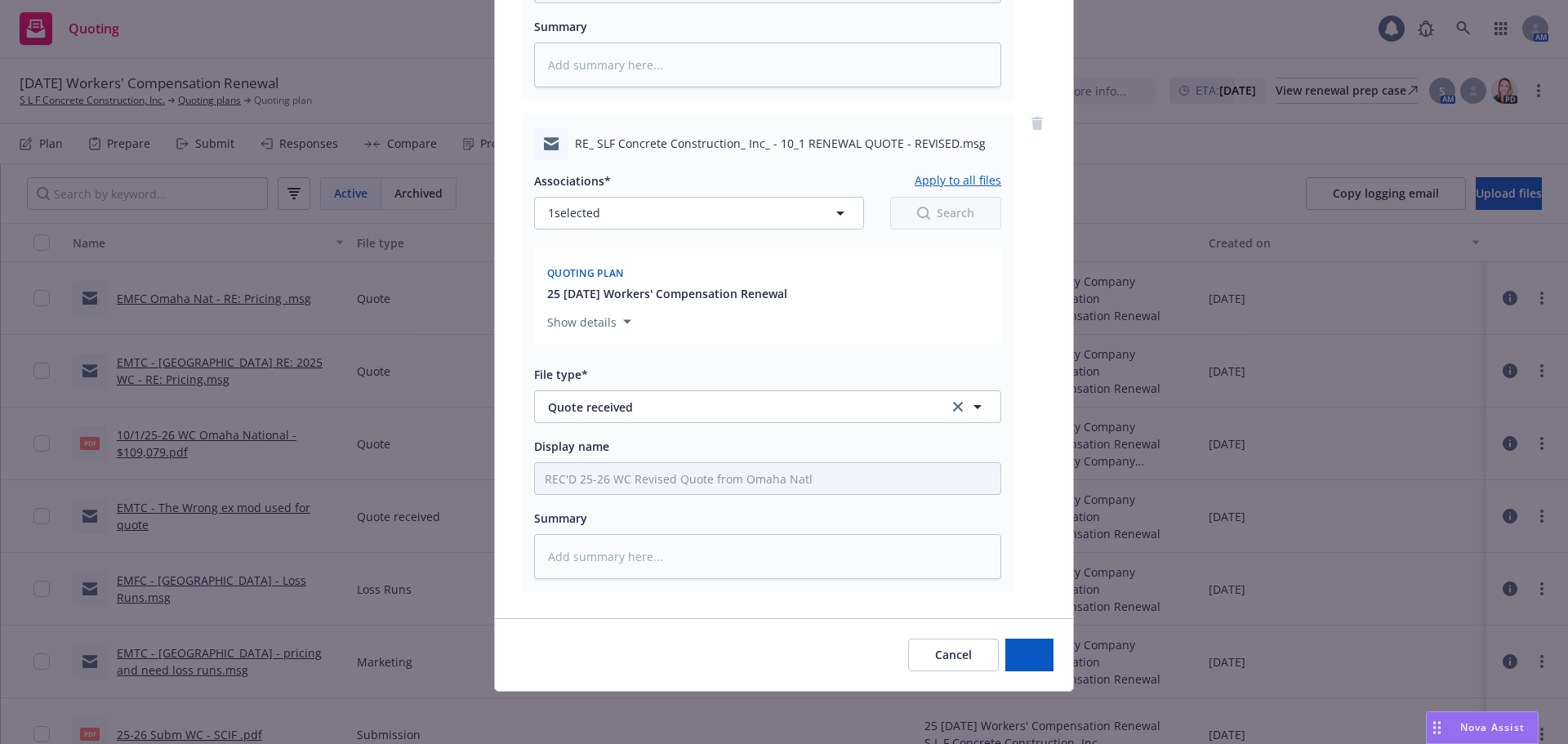
scroll to position [0, 0]
